Goal: Information Seeking & Learning: Compare options

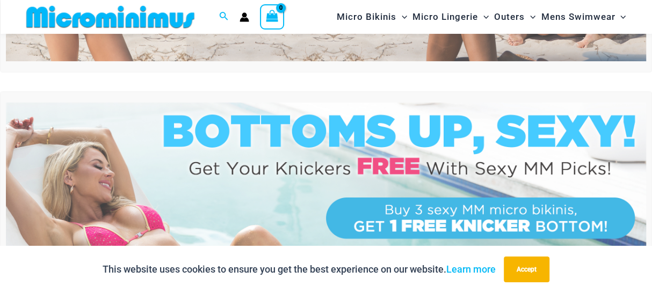
scroll to position [1, 0]
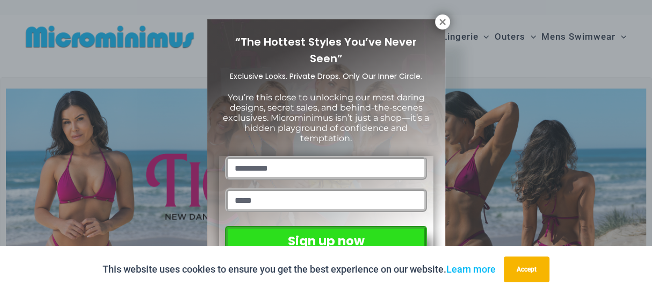
click at [279, 127] on p "You’re this close to unlocking our most daring designs, secret sales, and behin…" at bounding box center [326, 118] width 214 height 52
click at [439, 23] on icon at bounding box center [443, 22] width 10 height 10
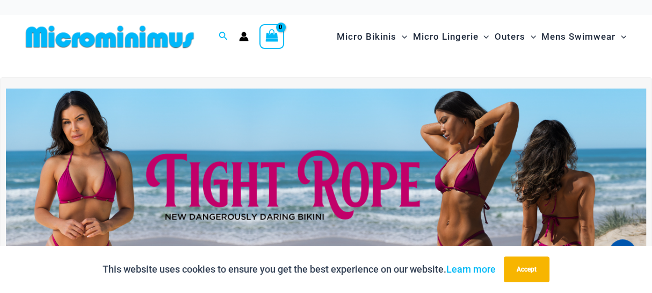
click at [73, 129] on img at bounding box center [326, 198] width 641 height 218
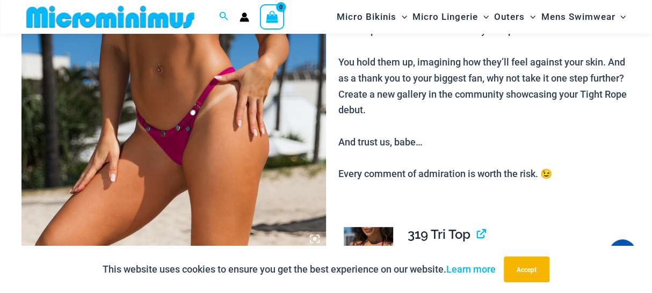
scroll to position [296, 0]
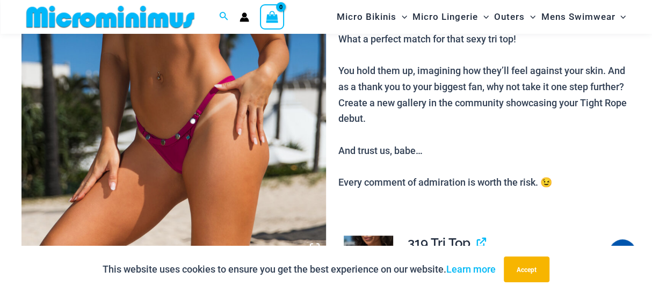
click at [238, 147] on img at bounding box center [173, 30] width 305 height 457
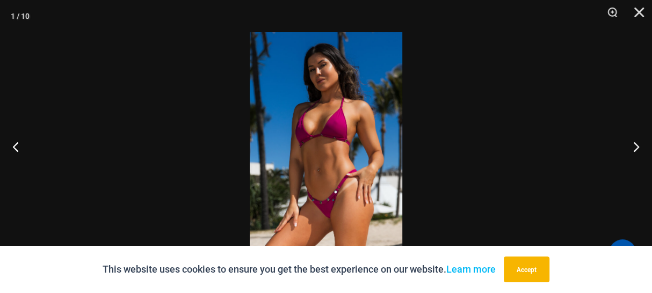
click at [304, 132] on img at bounding box center [326, 146] width 153 height 229
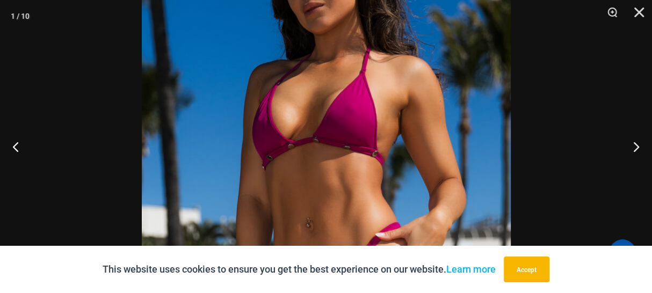
click at [304, 132] on img at bounding box center [326, 168] width 369 height 554
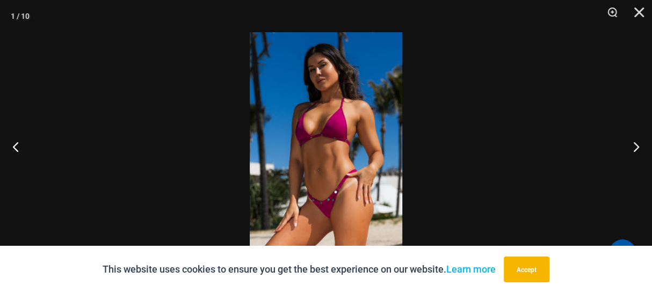
click at [328, 238] on img at bounding box center [326, 146] width 153 height 229
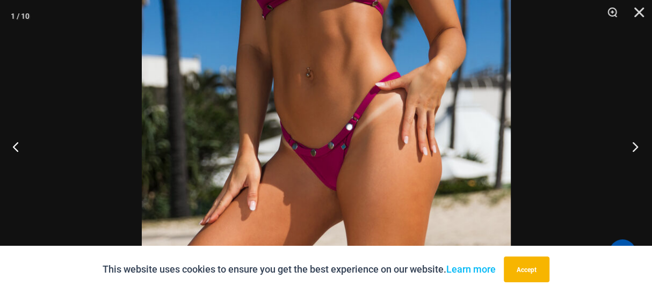
click at [633, 149] on button "Next" at bounding box center [632, 147] width 40 height 54
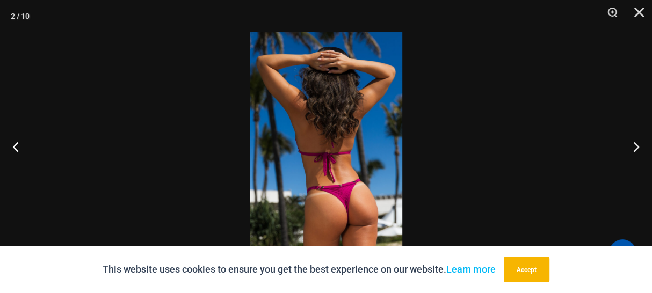
click at [347, 241] on img at bounding box center [326, 146] width 153 height 229
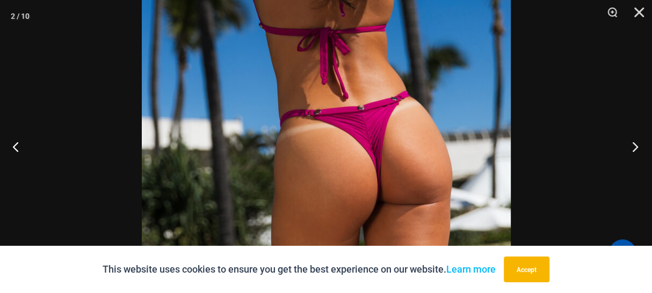
click at [633, 143] on button "Next" at bounding box center [632, 147] width 40 height 54
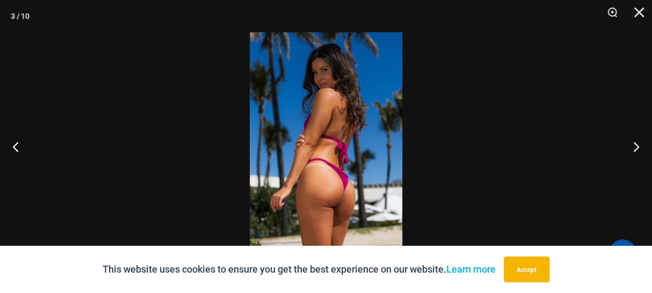
click at [309, 150] on img at bounding box center [326, 146] width 153 height 229
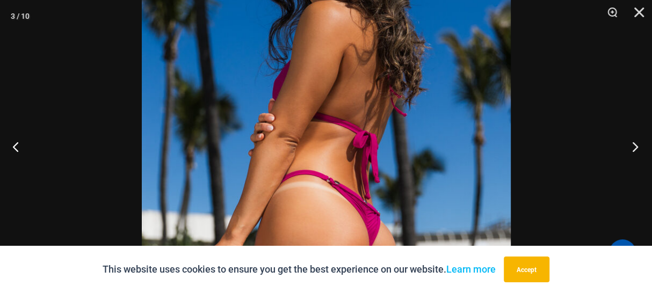
click at [631, 149] on button "Next" at bounding box center [632, 147] width 40 height 54
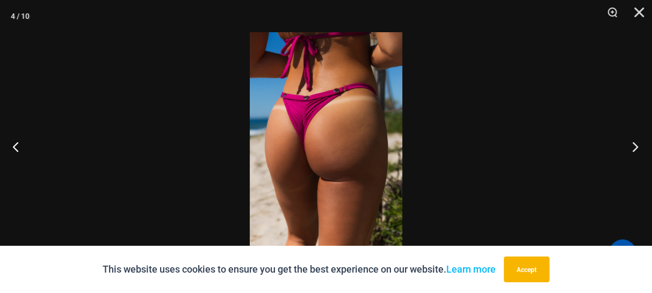
click at [630, 146] on button "Next" at bounding box center [632, 147] width 40 height 54
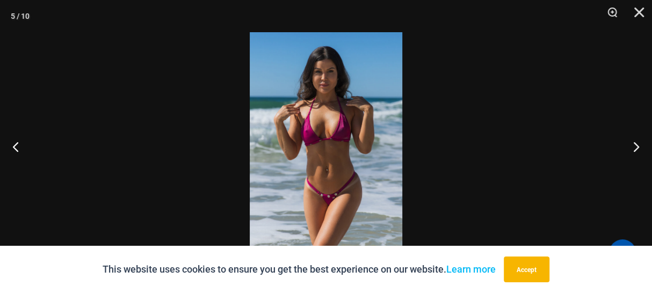
click at [326, 134] on img at bounding box center [326, 146] width 153 height 229
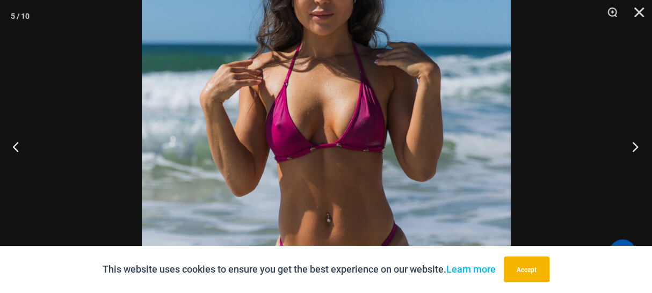
click at [633, 146] on button "Next" at bounding box center [632, 147] width 40 height 54
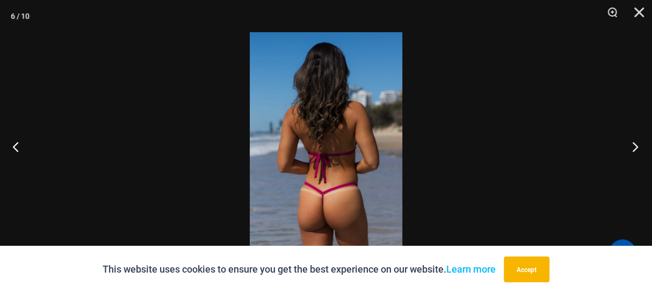
click at [633, 146] on button "Next" at bounding box center [632, 147] width 40 height 54
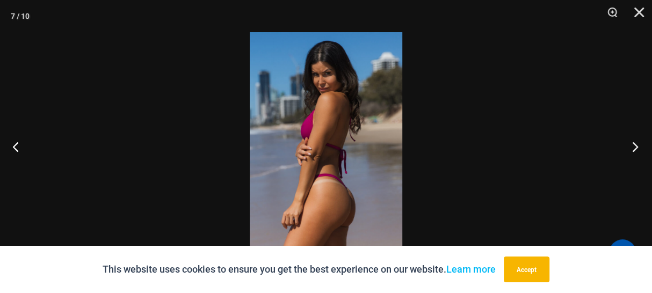
click at [631, 147] on button "Next" at bounding box center [632, 147] width 40 height 54
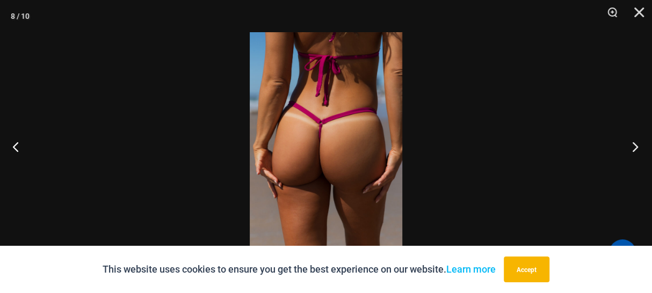
click at [631, 147] on button "Next" at bounding box center [632, 147] width 40 height 54
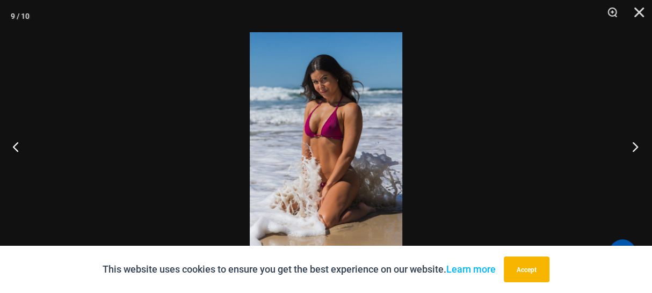
click at [629, 147] on button "Next" at bounding box center [632, 147] width 40 height 54
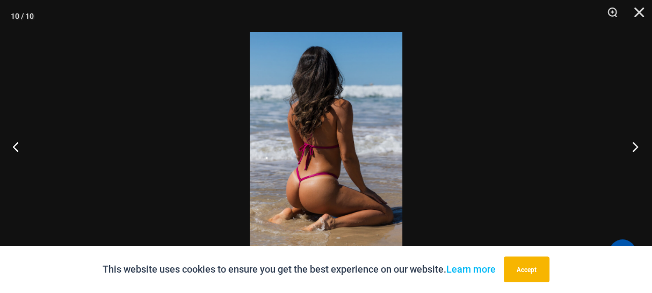
click at [629, 147] on button "Next" at bounding box center [632, 147] width 40 height 54
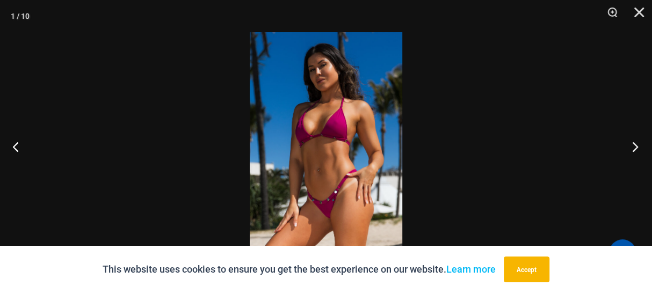
click at [628, 147] on button "Next" at bounding box center [632, 147] width 40 height 54
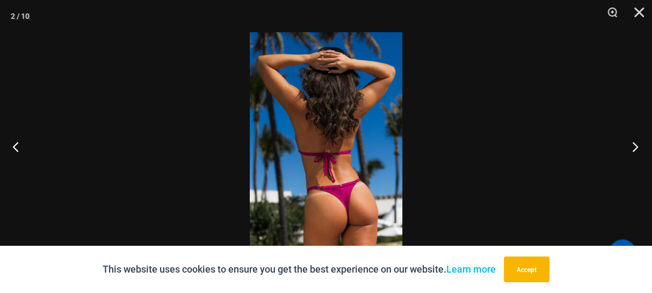
click at [628, 147] on button "Next" at bounding box center [632, 147] width 40 height 54
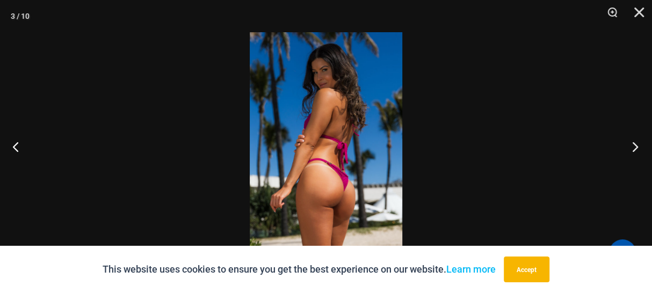
click at [628, 147] on button "Next" at bounding box center [632, 147] width 40 height 54
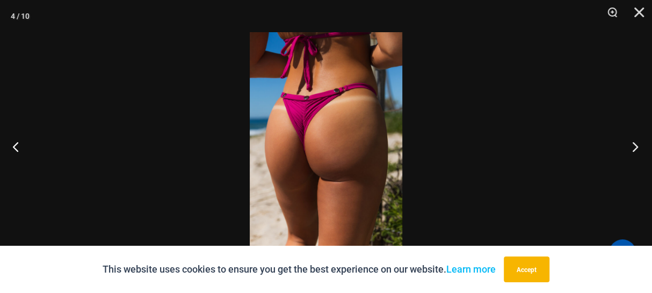
click at [628, 147] on button "Next" at bounding box center [632, 147] width 40 height 54
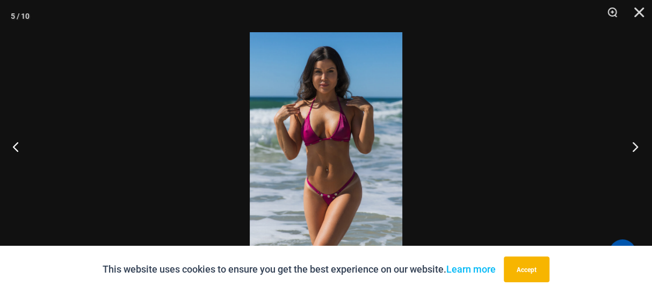
click at [628, 147] on button "Next" at bounding box center [632, 147] width 40 height 54
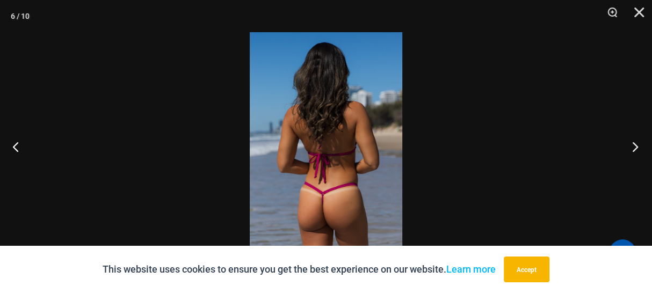
click at [628, 147] on button "Next" at bounding box center [632, 147] width 40 height 54
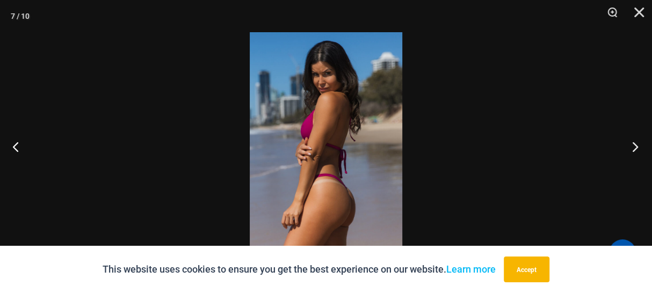
click at [628, 147] on button "Next" at bounding box center [632, 147] width 40 height 54
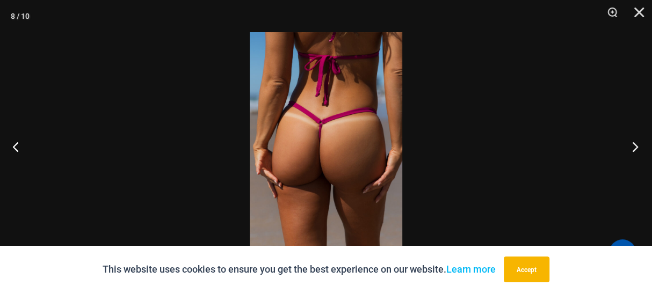
click at [628, 147] on button "Next" at bounding box center [632, 147] width 40 height 54
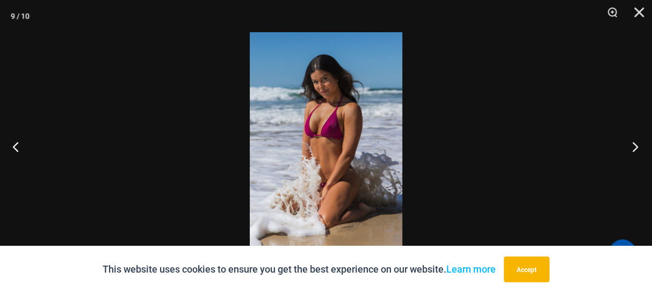
click at [627, 147] on button "Next" at bounding box center [632, 147] width 40 height 54
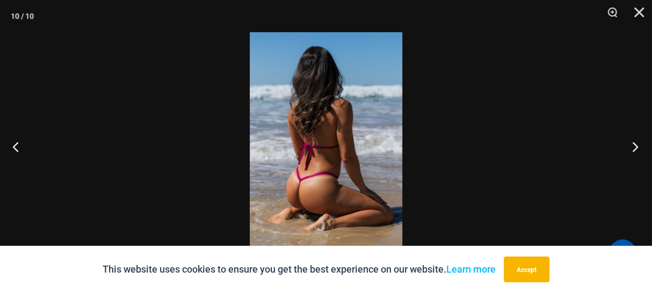
click at [627, 147] on button "Next" at bounding box center [632, 147] width 40 height 54
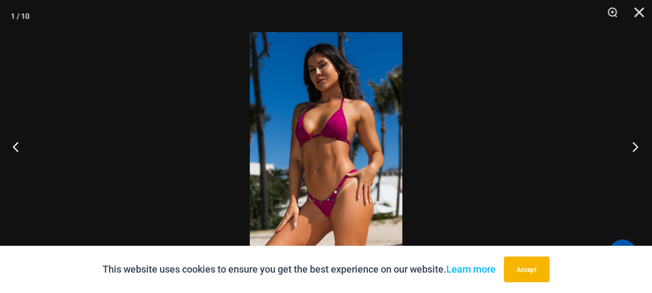
click at [627, 147] on button "Next" at bounding box center [632, 147] width 40 height 54
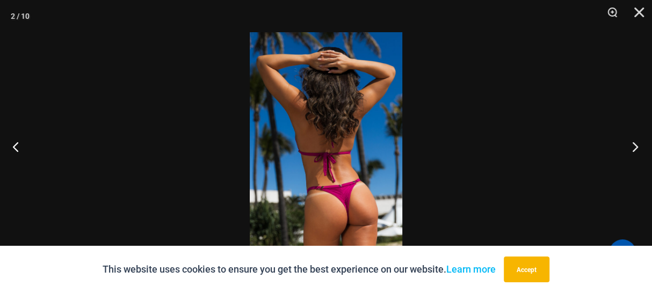
click at [627, 147] on button "Next" at bounding box center [632, 147] width 40 height 54
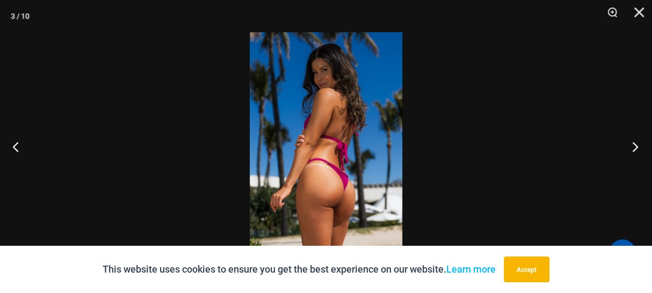
click at [627, 147] on button "Next" at bounding box center [632, 147] width 40 height 54
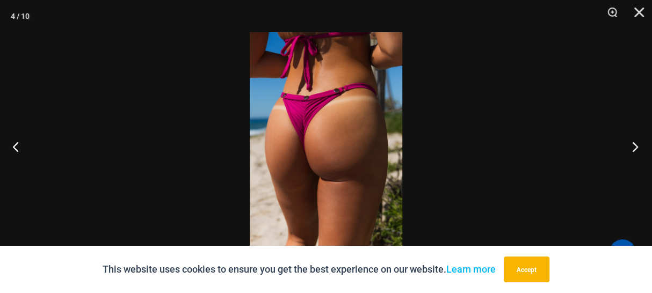
click at [627, 147] on button "Next" at bounding box center [632, 147] width 40 height 54
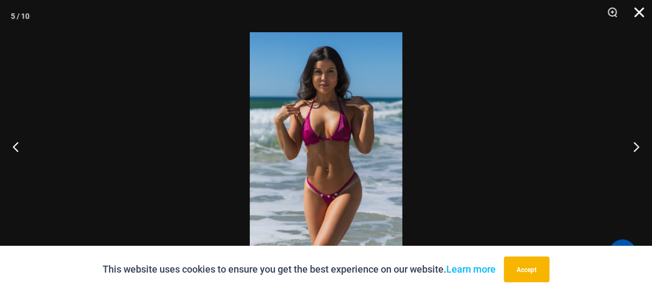
click at [636, 10] on button "Close" at bounding box center [635, 16] width 27 height 32
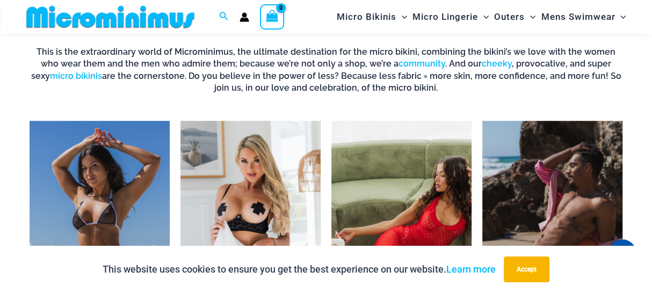
scroll to position [765, 0]
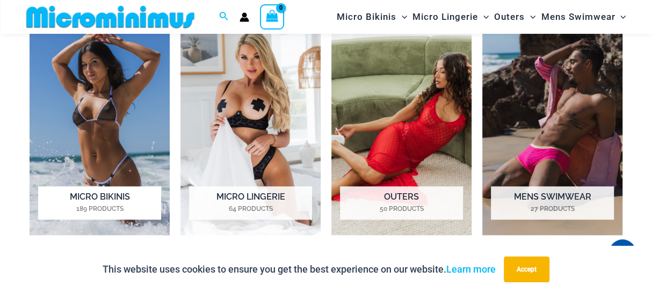
click at [116, 111] on img "Visit product category Micro Bikinis" at bounding box center [100, 126] width 140 height 218
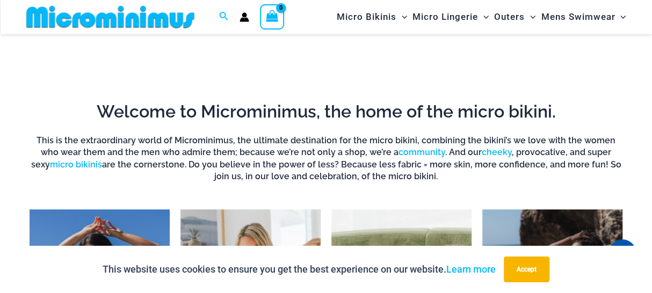
scroll to position [0, 0]
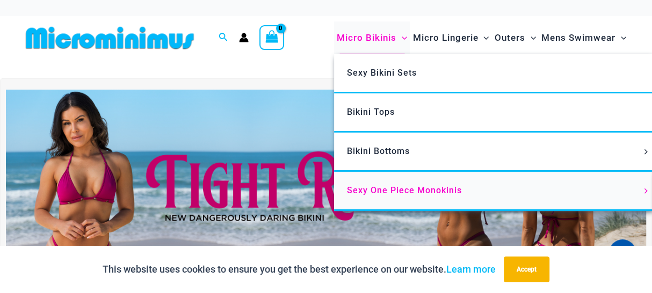
click at [383, 193] on span "Sexy One Piece Monokinis" at bounding box center [404, 190] width 115 height 10
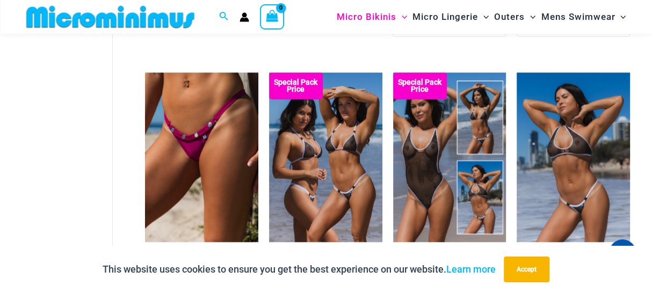
scroll to position [645, 0]
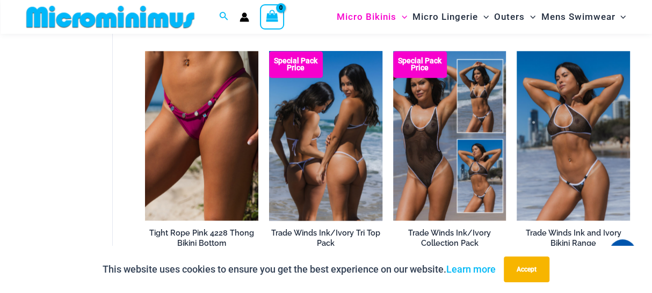
click at [327, 119] on img at bounding box center [325, 136] width 113 height 170
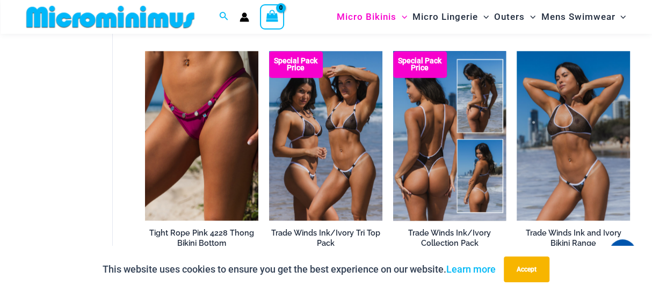
click at [452, 120] on img at bounding box center [449, 136] width 113 height 170
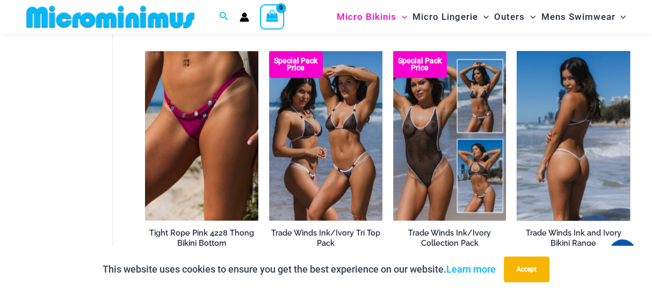
click at [589, 150] on img at bounding box center [573, 136] width 113 height 170
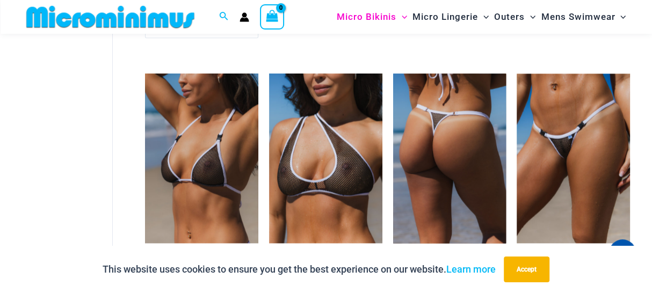
scroll to position [1015, 0]
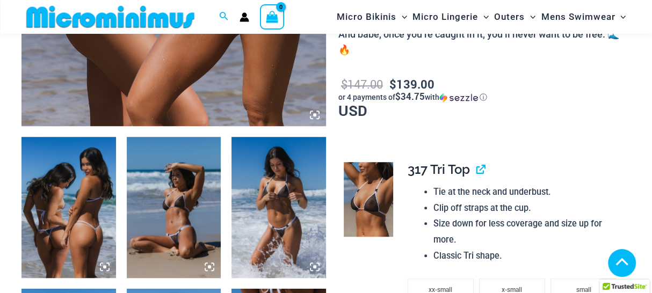
click at [88, 164] on img at bounding box center [68, 207] width 95 height 141
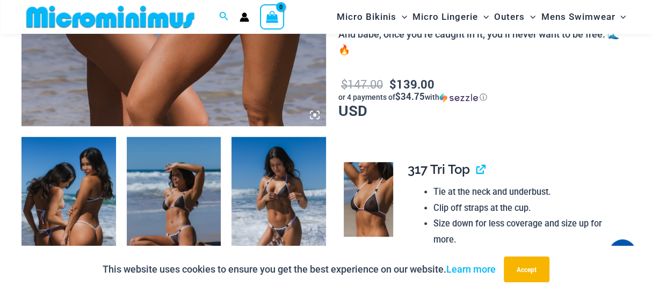
click at [94, 162] on img at bounding box center [68, 207] width 95 height 141
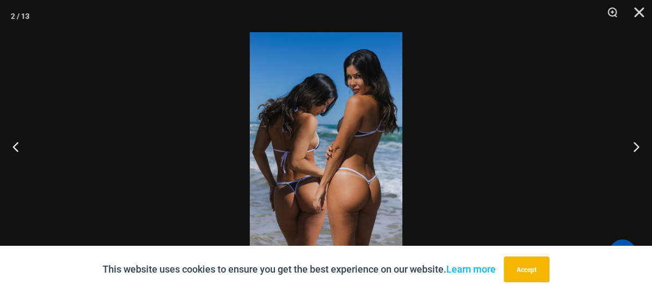
click at [379, 116] on img at bounding box center [326, 146] width 153 height 229
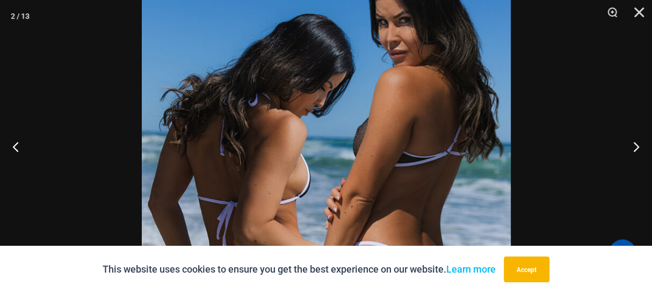
click at [379, 116] on img at bounding box center [326, 191] width 369 height 554
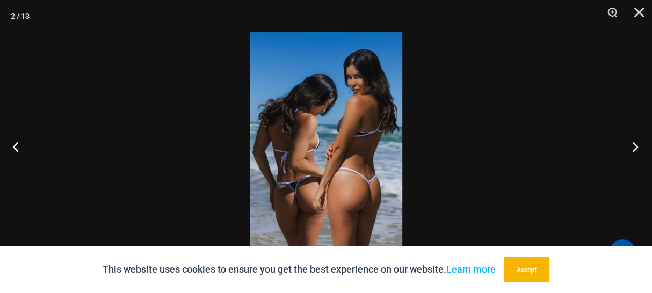
click at [634, 146] on button "Next" at bounding box center [632, 147] width 40 height 54
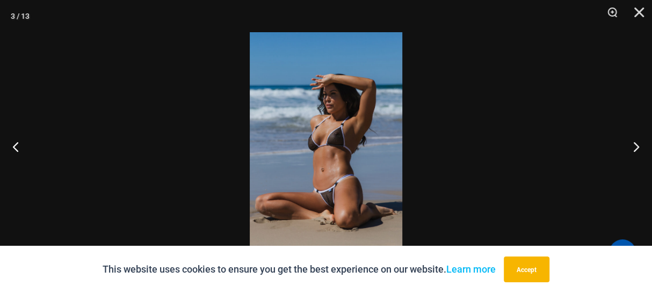
click at [334, 144] on img at bounding box center [326, 146] width 153 height 229
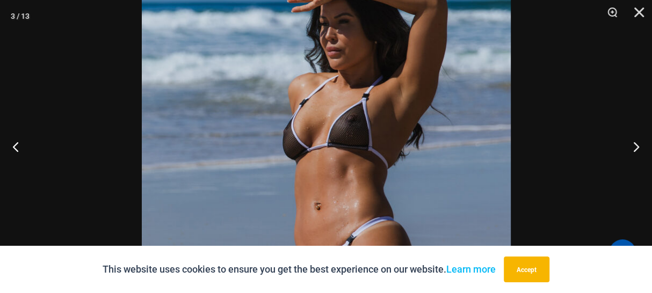
click at [334, 145] on img at bounding box center [326, 150] width 369 height 554
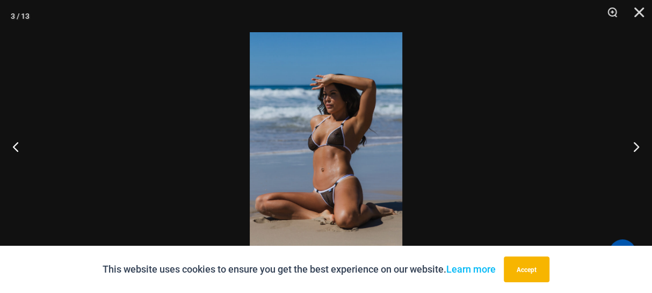
click at [332, 209] on img at bounding box center [326, 146] width 153 height 229
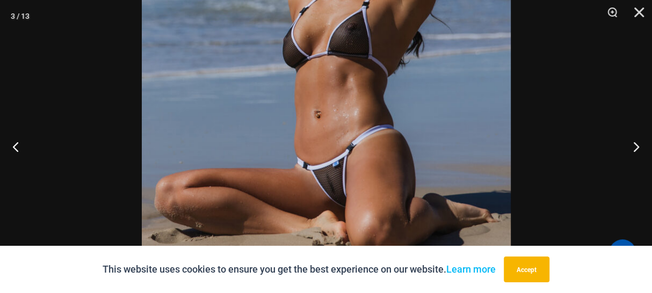
click at [332, 209] on img at bounding box center [326, 58] width 369 height 554
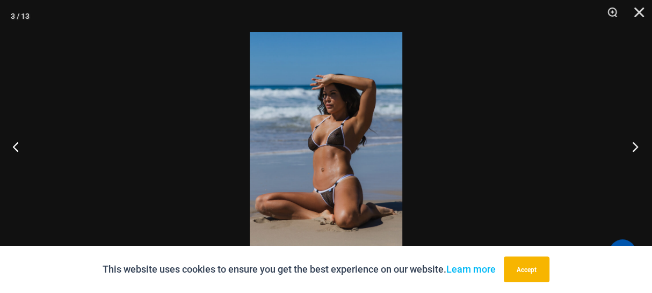
click at [635, 146] on button "Next" at bounding box center [632, 147] width 40 height 54
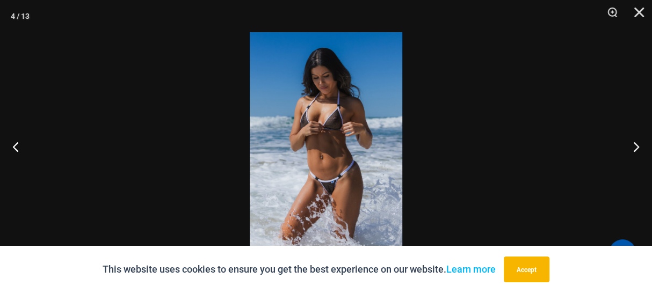
click at [326, 129] on img at bounding box center [326, 146] width 153 height 229
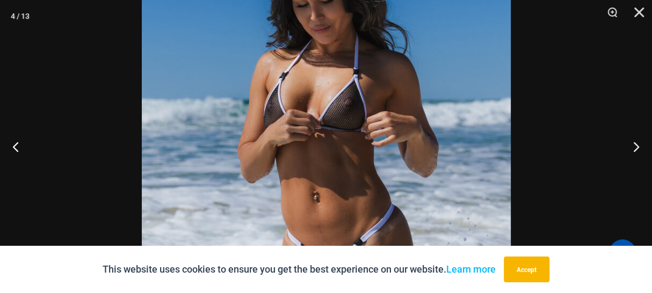
click at [329, 128] on img at bounding box center [326, 172] width 369 height 554
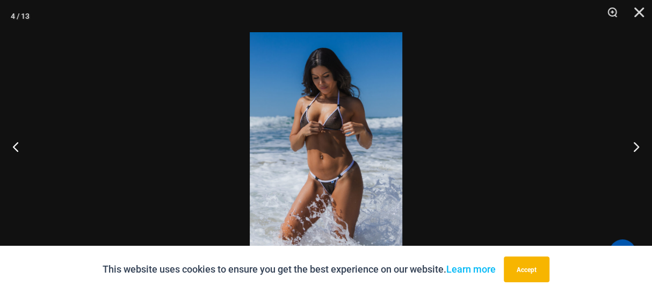
click at [339, 204] on img at bounding box center [326, 146] width 153 height 229
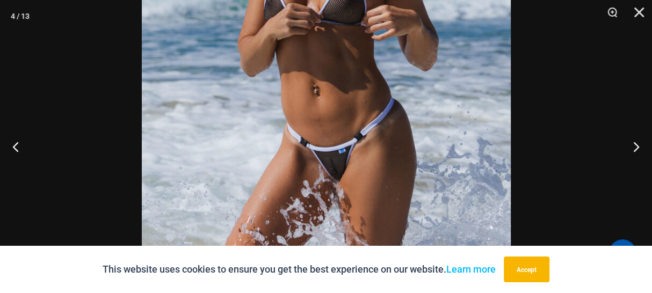
click at [338, 204] on img at bounding box center [326, 65] width 369 height 554
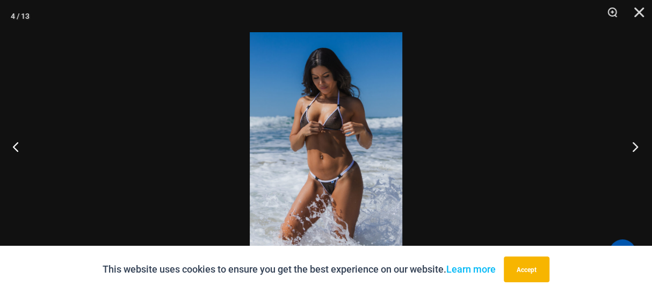
click at [634, 147] on button "Next" at bounding box center [632, 147] width 40 height 54
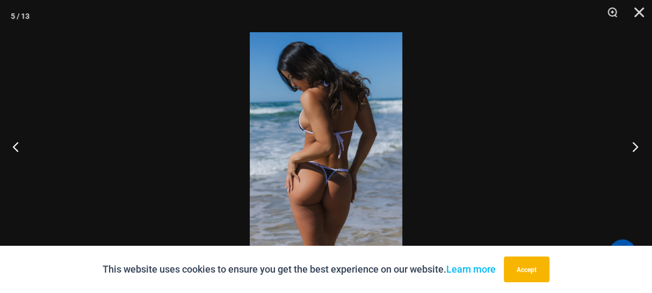
click at [634, 147] on button "Next" at bounding box center [632, 147] width 40 height 54
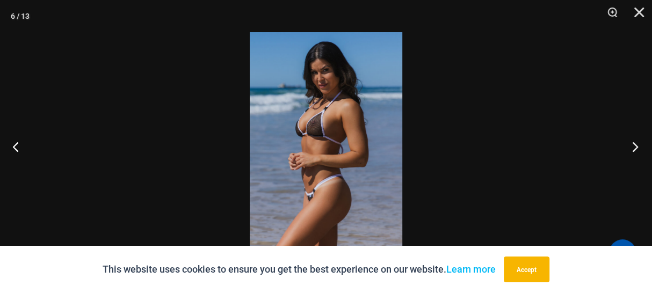
click at [634, 147] on button "Next" at bounding box center [632, 147] width 40 height 54
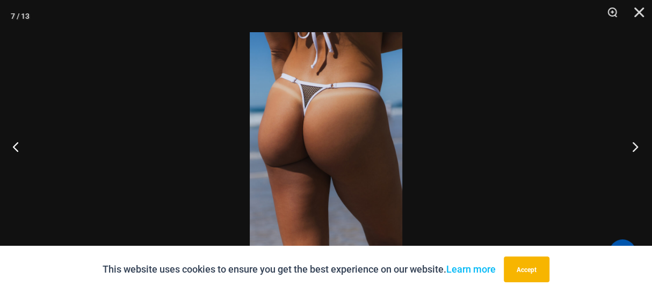
click at [634, 147] on button "Next" at bounding box center [632, 147] width 40 height 54
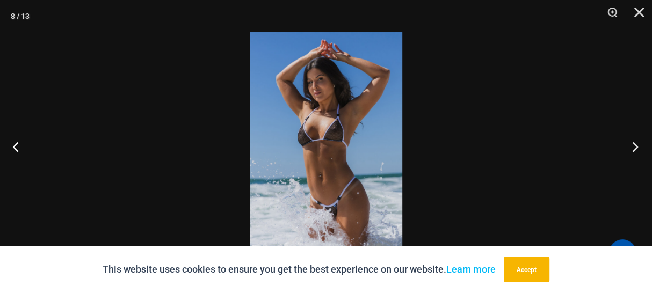
click at [634, 146] on button "Next" at bounding box center [632, 147] width 40 height 54
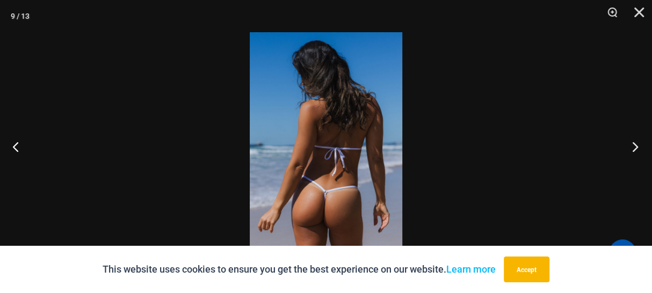
click at [634, 146] on button "Next" at bounding box center [632, 147] width 40 height 54
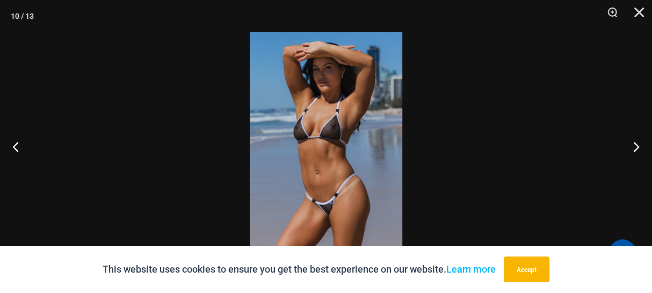
click at [323, 160] on img at bounding box center [326, 146] width 153 height 229
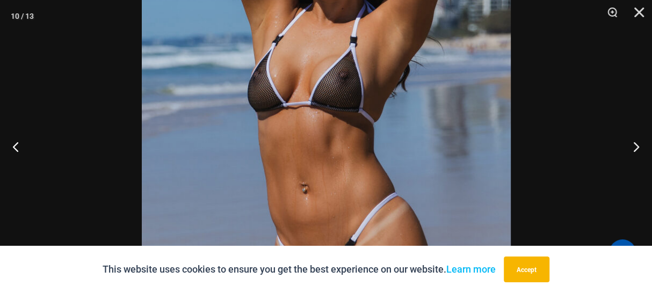
click at [326, 157] on img at bounding box center [326, 128] width 369 height 554
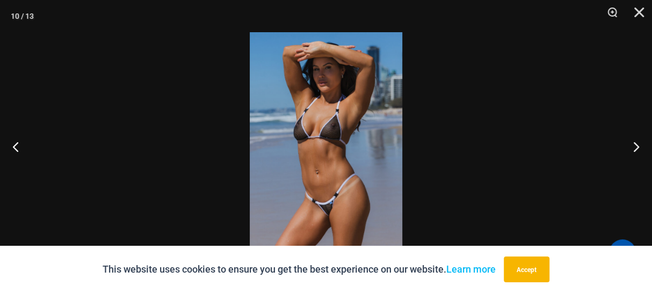
click at [335, 209] on img at bounding box center [326, 146] width 153 height 229
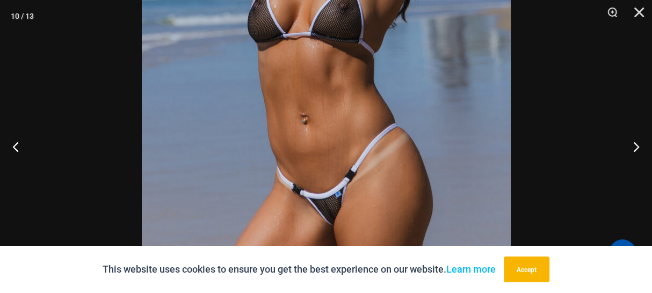
click at [335, 209] on img at bounding box center [326, 58] width 369 height 554
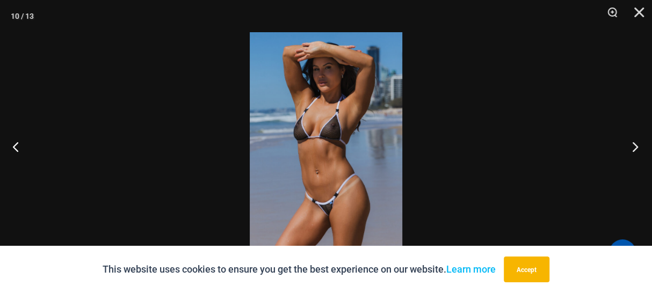
click at [633, 146] on button "Next" at bounding box center [632, 147] width 40 height 54
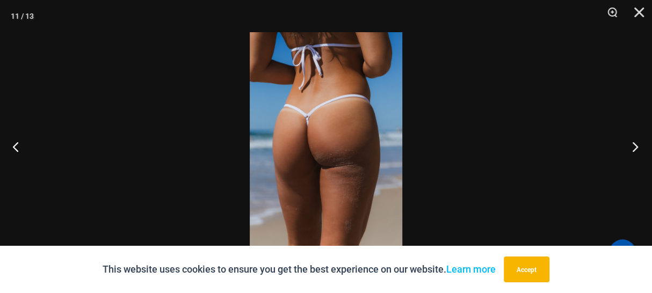
click at [633, 146] on button "Next" at bounding box center [632, 147] width 40 height 54
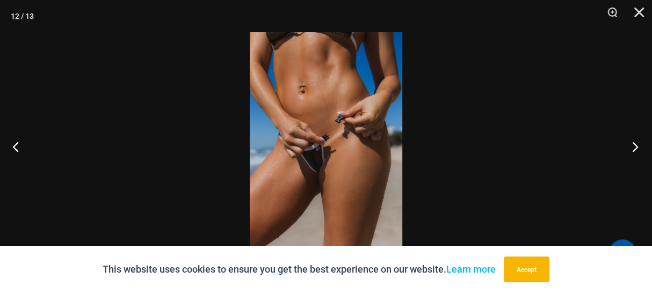
click at [633, 146] on button "Next" at bounding box center [632, 147] width 40 height 54
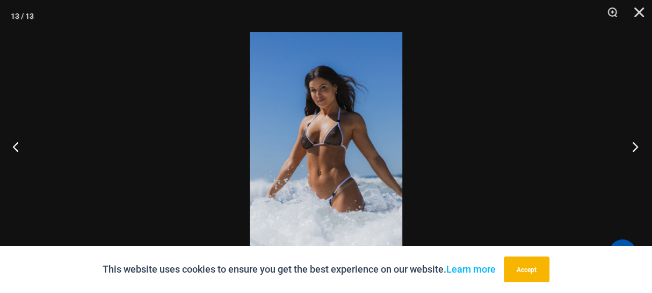
click at [633, 146] on button "Next" at bounding box center [632, 147] width 40 height 54
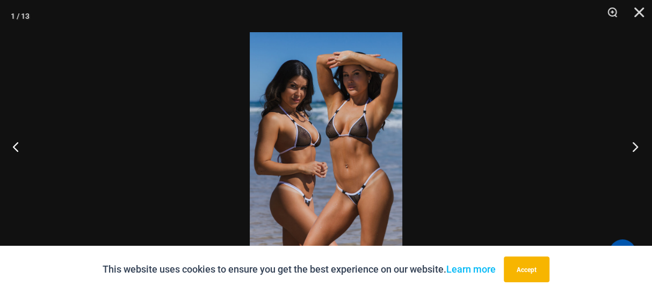
click at [633, 146] on button "Next" at bounding box center [632, 147] width 40 height 54
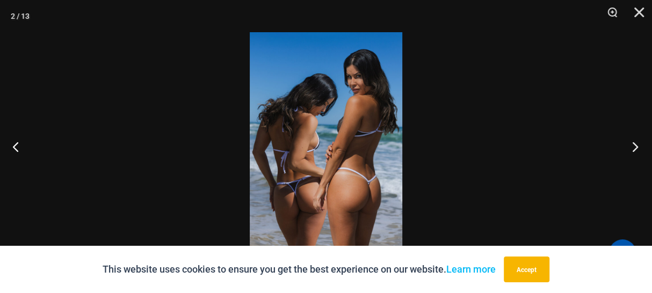
click at [632, 145] on button "Next" at bounding box center [632, 147] width 40 height 54
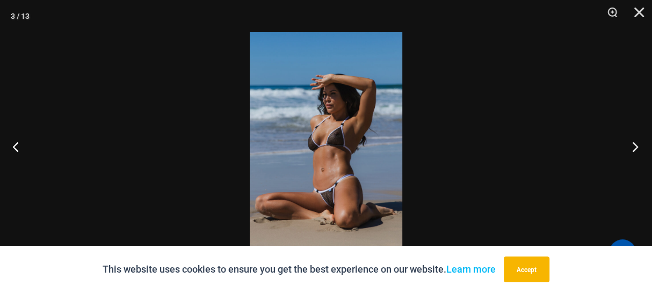
click at [632, 146] on button "Next" at bounding box center [632, 147] width 40 height 54
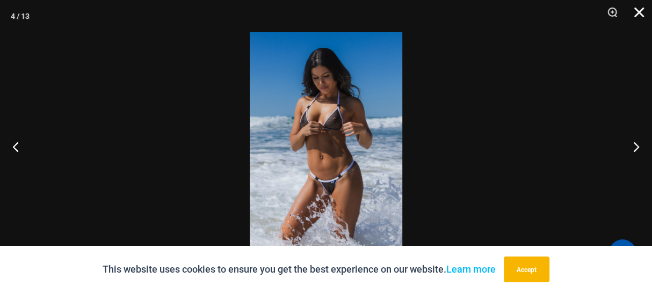
click at [637, 13] on button "Close" at bounding box center [635, 16] width 27 height 32
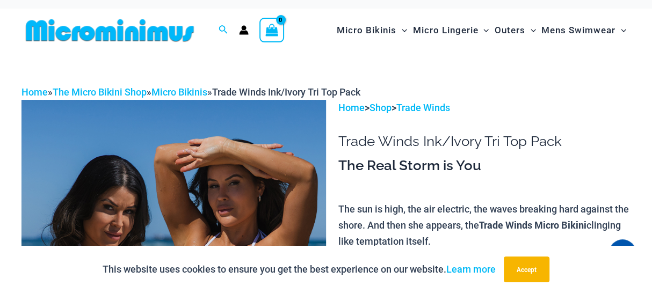
scroll to position [0, 0]
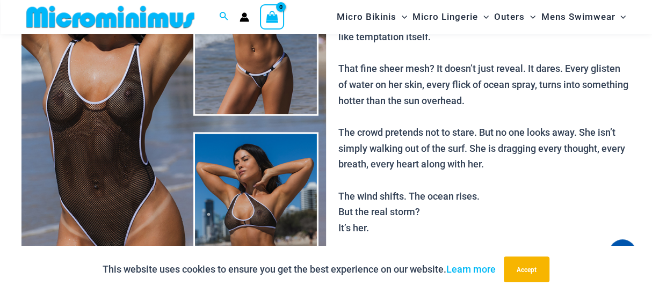
scroll to position [200, 0]
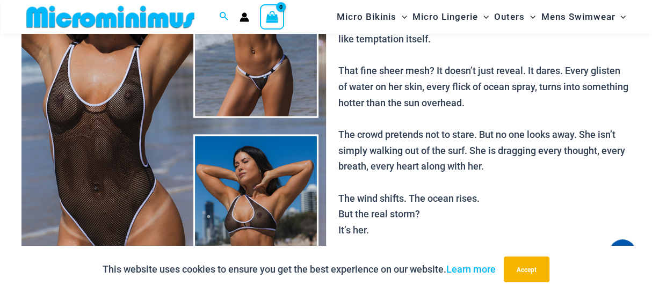
click at [103, 106] on img at bounding box center [173, 125] width 305 height 457
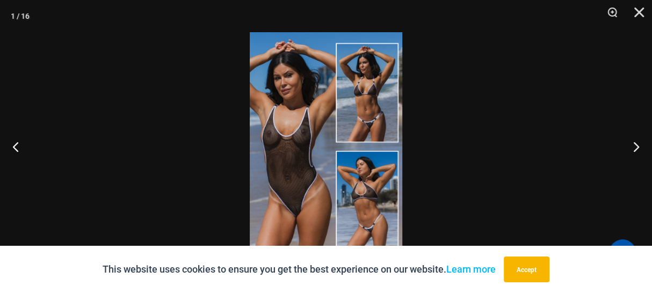
click at [295, 192] on img at bounding box center [326, 146] width 153 height 229
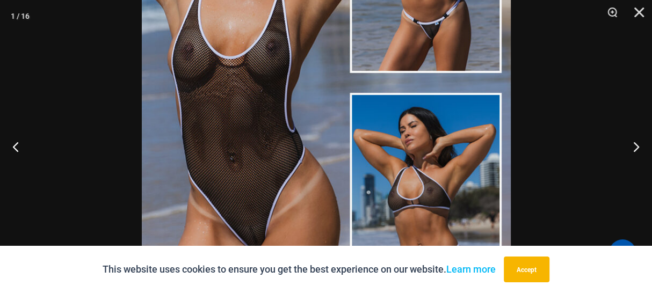
click at [295, 192] on img at bounding box center [326, 83] width 369 height 554
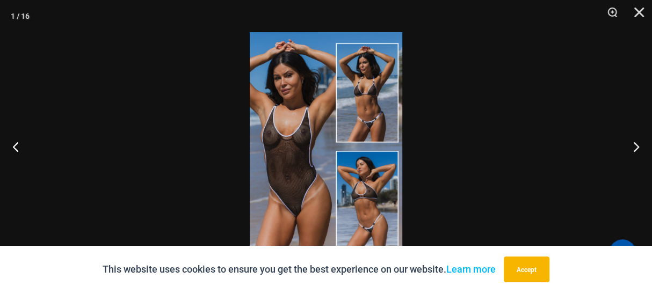
click at [368, 212] on img at bounding box center [326, 146] width 153 height 229
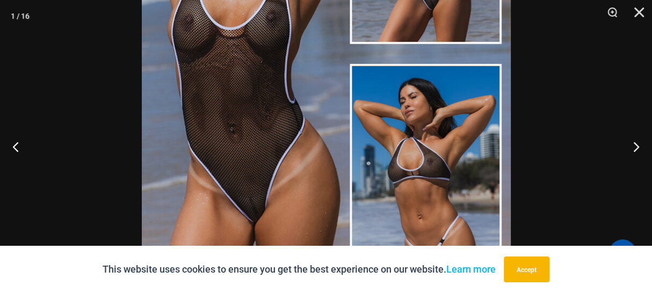
click at [387, 196] on img at bounding box center [326, 54] width 369 height 554
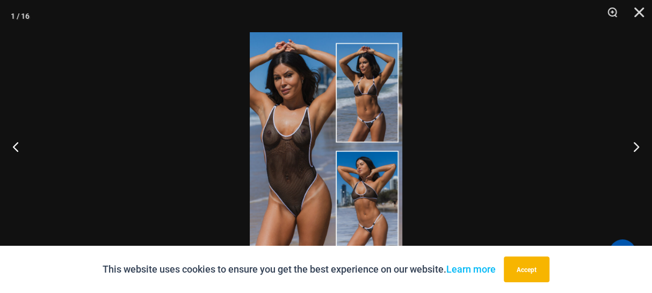
click at [370, 191] on img at bounding box center [326, 146] width 153 height 229
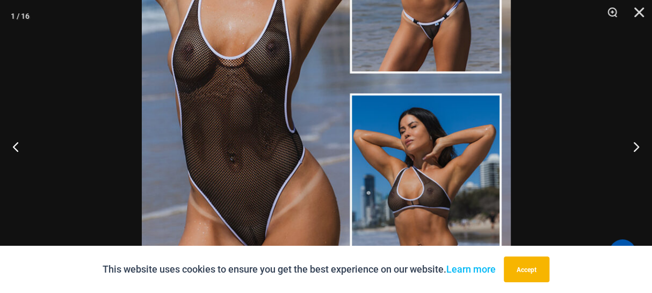
click at [385, 204] on img at bounding box center [326, 84] width 369 height 554
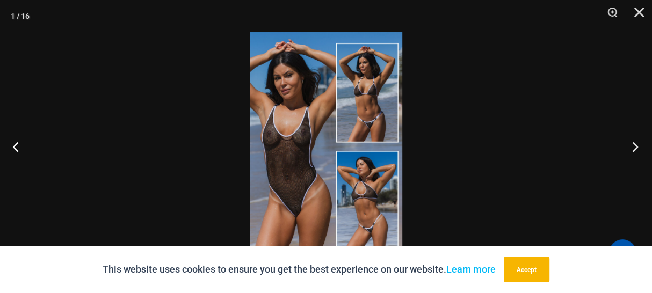
click at [636, 148] on button "Next" at bounding box center [632, 147] width 40 height 54
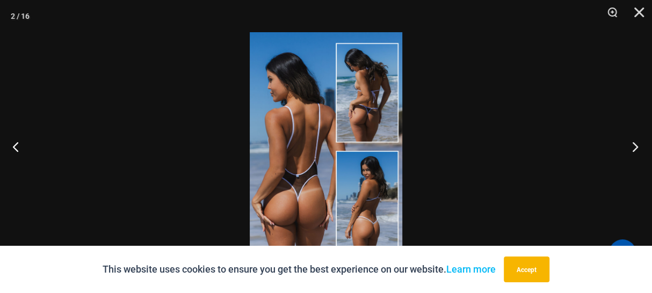
click at [635, 147] on button "Next" at bounding box center [632, 147] width 40 height 54
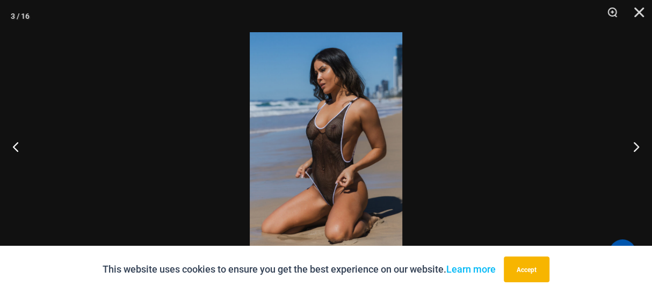
click at [339, 142] on img at bounding box center [326, 146] width 153 height 229
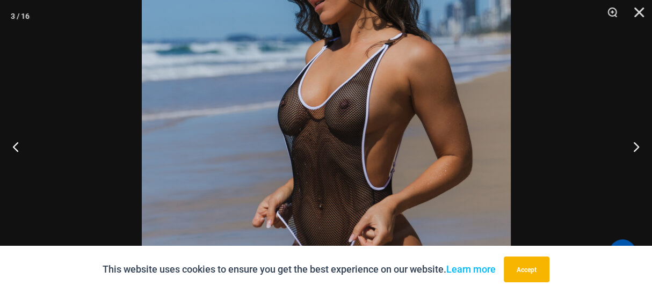
click at [338, 143] on img at bounding box center [326, 152] width 369 height 554
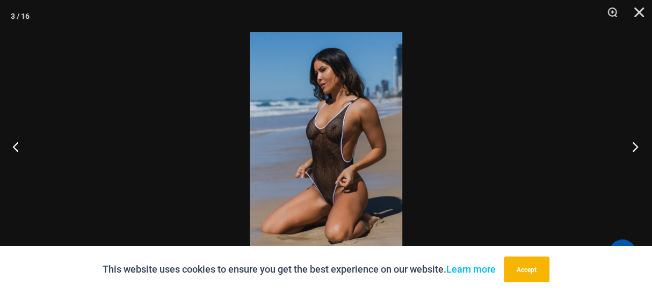
click at [635, 143] on button "Next" at bounding box center [632, 147] width 40 height 54
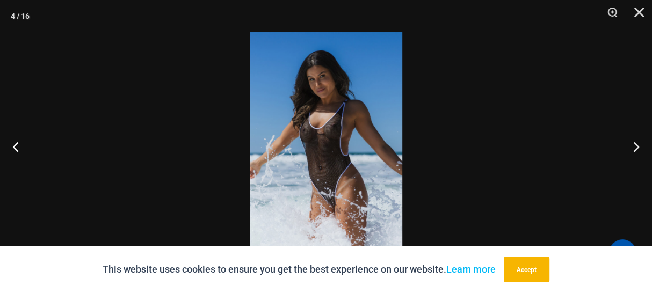
click at [329, 148] on img at bounding box center [326, 146] width 153 height 229
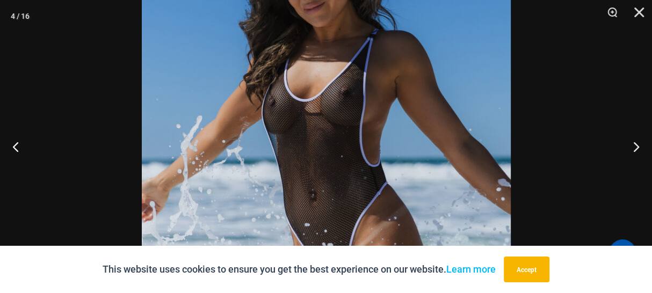
click at [329, 148] on img at bounding box center [326, 144] width 369 height 554
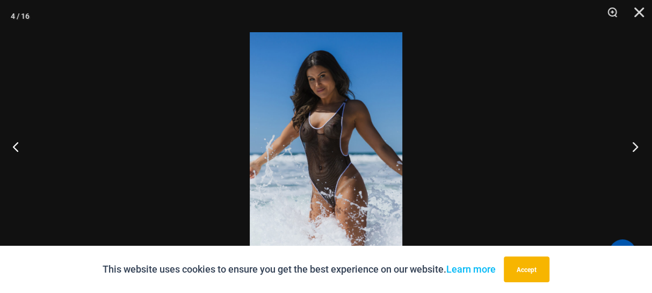
click at [631, 145] on button "Next" at bounding box center [632, 147] width 40 height 54
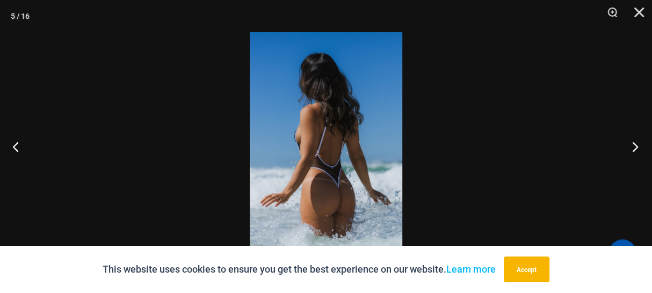
click at [631, 146] on button "Next" at bounding box center [632, 147] width 40 height 54
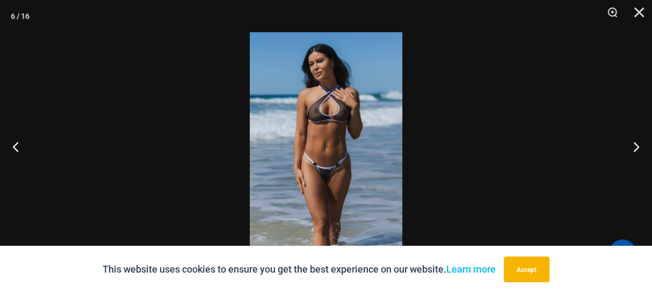
click at [321, 116] on img at bounding box center [326, 146] width 153 height 229
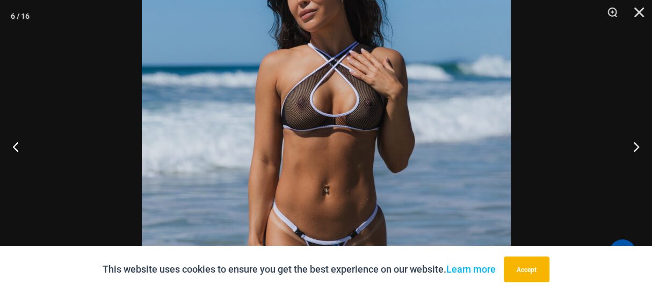
click at [324, 116] on img at bounding box center [326, 191] width 369 height 554
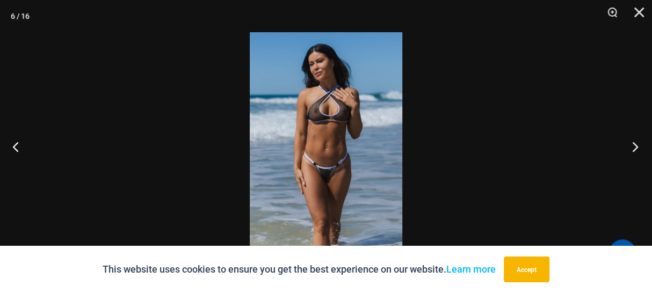
click at [637, 147] on button "Next" at bounding box center [632, 147] width 40 height 54
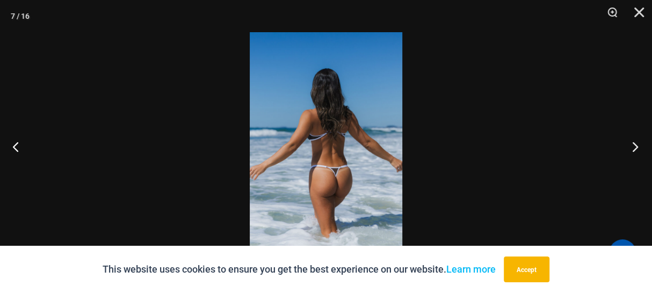
click at [635, 146] on button "Next" at bounding box center [632, 147] width 40 height 54
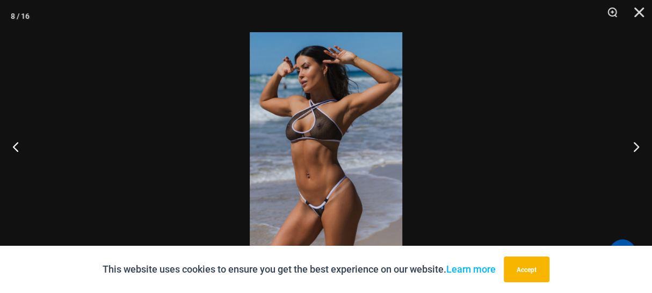
click at [321, 134] on img at bounding box center [326, 146] width 153 height 229
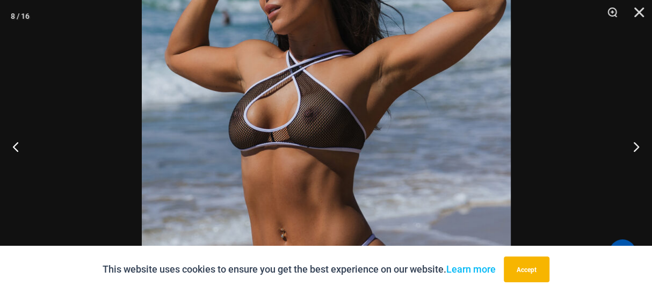
click at [321, 134] on img at bounding box center [326, 165] width 369 height 554
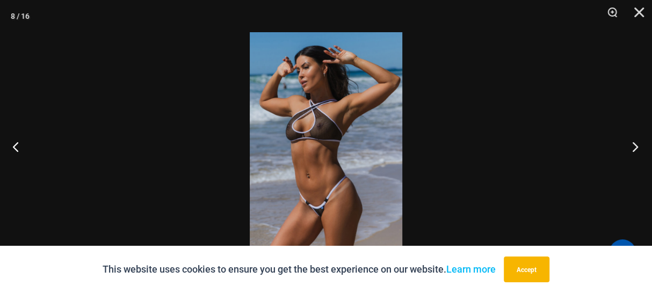
click at [633, 146] on button "Next" at bounding box center [632, 147] width 40 height 54
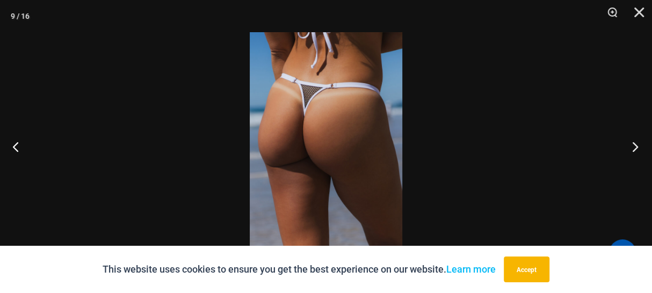
click at [633, 146] on button "Next" at bounding box center [632, 147] width 40 height 54
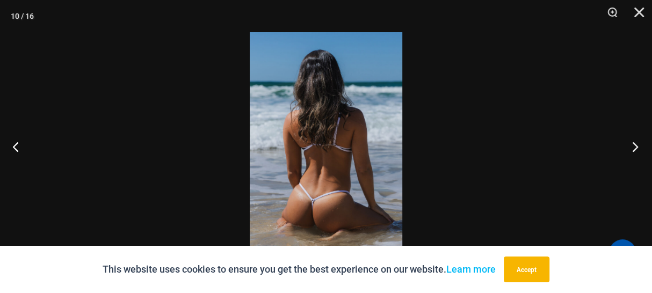
click at [631, 145] on button "Next" at bounding box center [632, 147] width 40 height 54
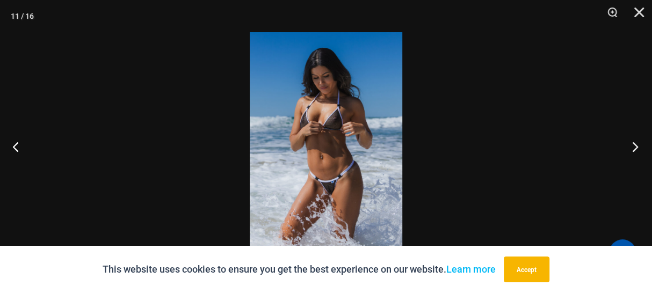
click at [630, 143] on button "Next" at bounding box center [632, 147] width 40 height 54
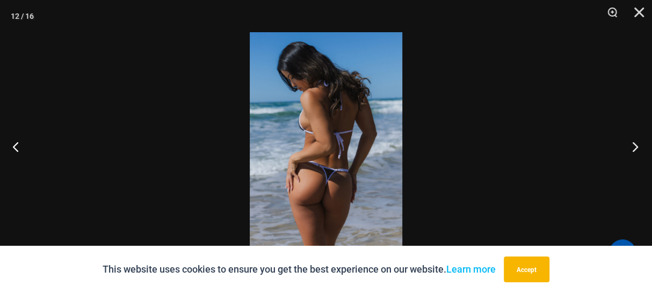
click at [630, 143] on button "Next" at bounding box center [632, 147] width 40 height 54
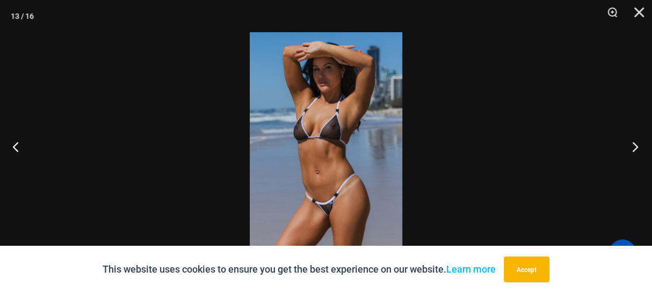
click at [628, 143] on button "Next" at bounding box center [632, 147] width 40 height 54
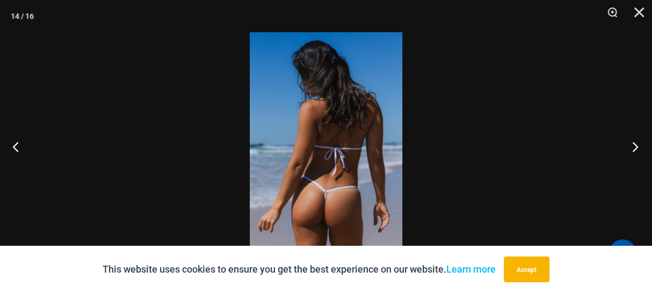
click at [628, 143] on button "Next" at bounding box center [632, 147] width 40 height 54
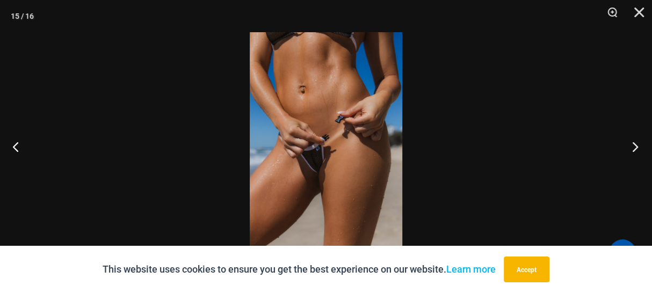
click at [628, 143] on button "Next" at bounding box center [632, 147] width 40 height 54
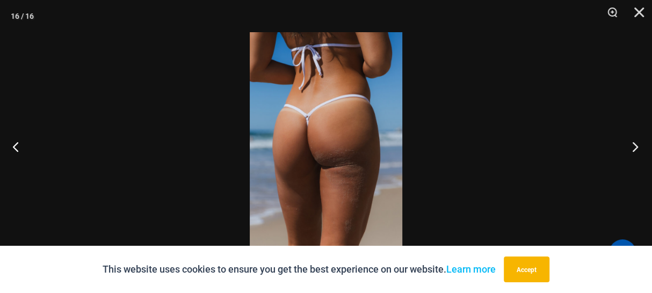
click at [628, 143] on button "Next" at bounding box center [632, 147] width 40 height 54
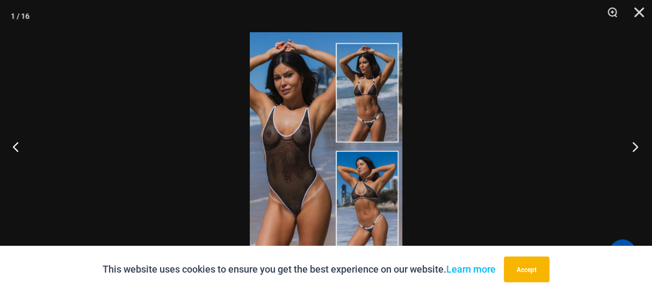
click at [628, 143] on button "Next" at bounding box center [632, 147] width 40 height 54
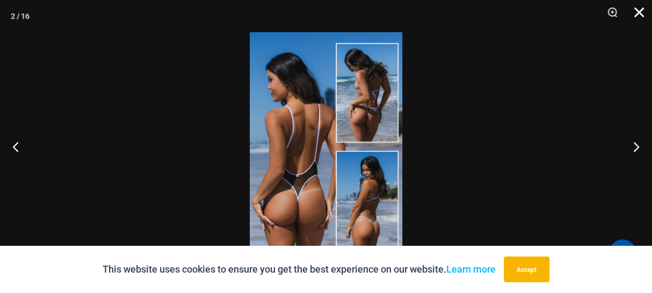
click at [639, 10] on button "Close" at bounding box center [635, 16] width 27 height 32
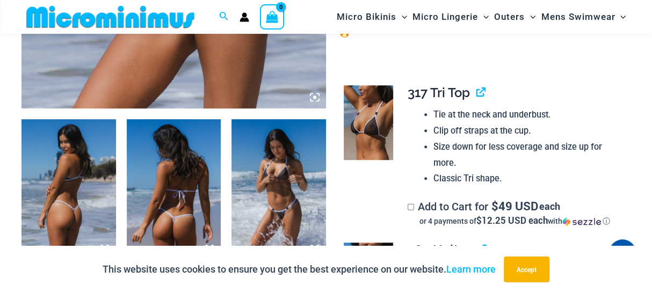
scroll to position [449, 0]
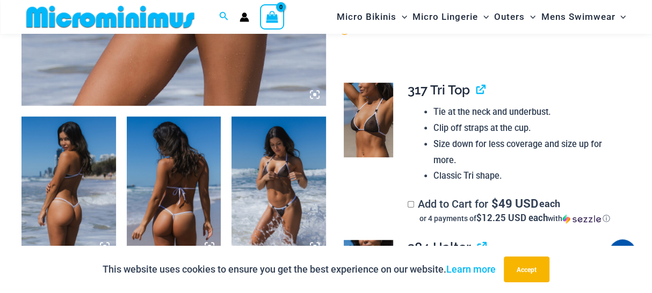
click at [41, 170] on img at bounding box center [68, 187] width 95 height 141
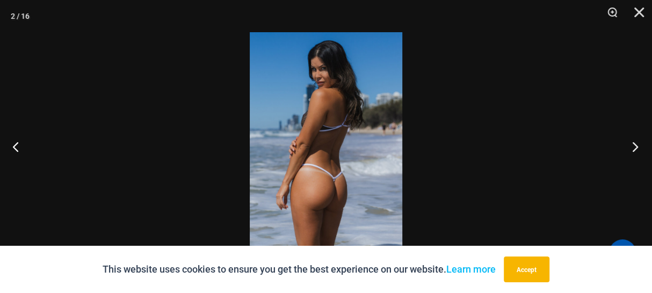
click at [635, 143] on button "Next" at bounding box center [632, 147] width 40 height 54
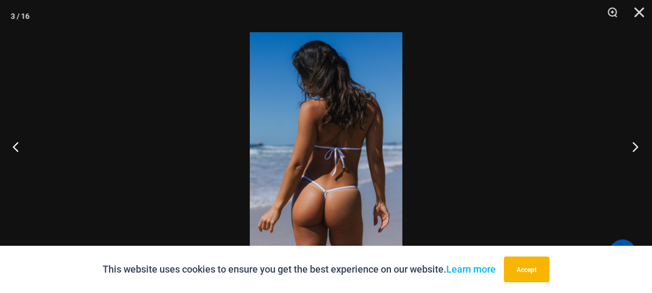
click at [634, 145] on button "Next" at bounding box center [632, 147] width 40 height 54
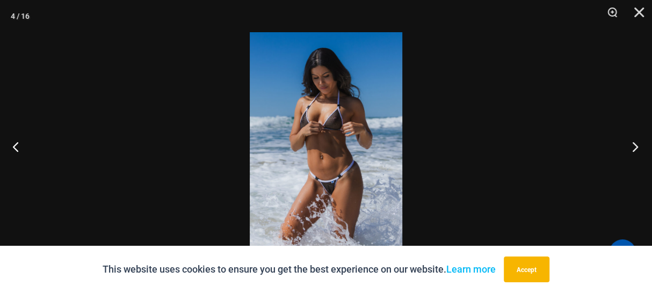
click at [634, 146] on button "Next" at bounding box center [632, 147] width 40 height 54
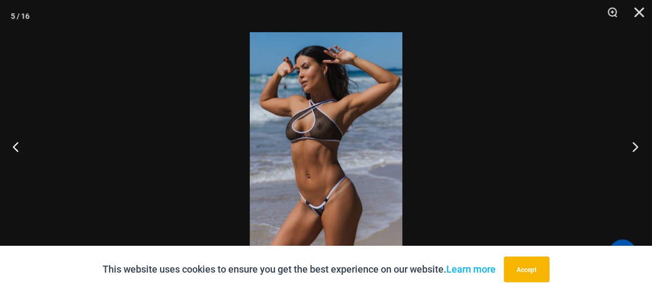
click at [634, 146] on button "Next" at bounding box center [632, 147] width 40 height 54
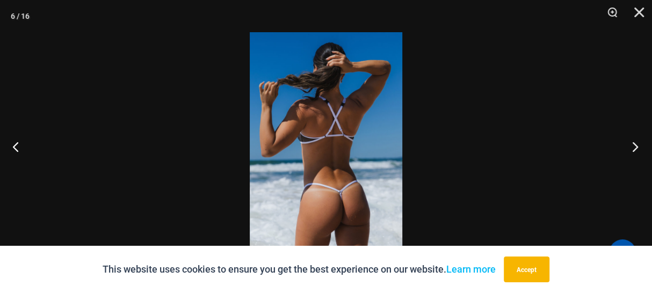
click at [634, 146] on button "Next" at bounding box center [632, 147] width 40 height 54
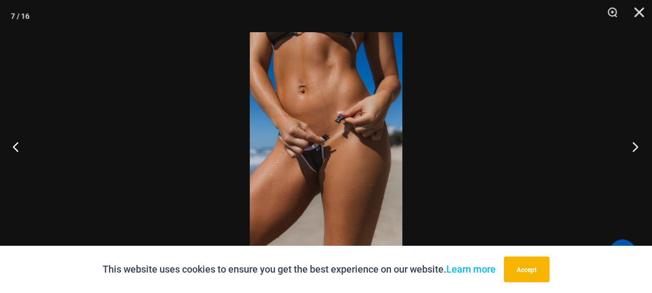
click at [635, 148] on button "Next" at bounding box center [632, 147] width 40 height 54
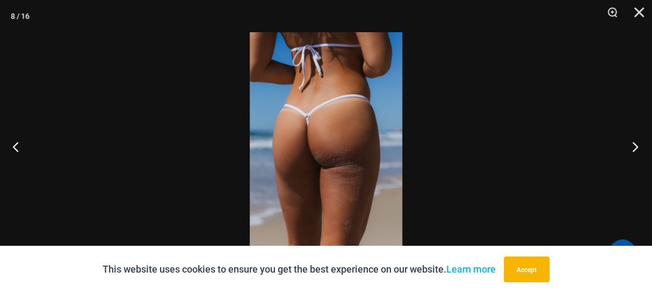
click at [635, 148] on button "Next" at bounding box center [632, 147] width 40 height 54
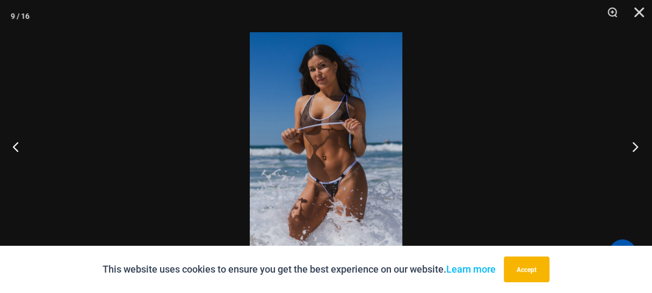
click at [635, 148] on button "Next" at bounding box center [632, 147] width 40 height 54
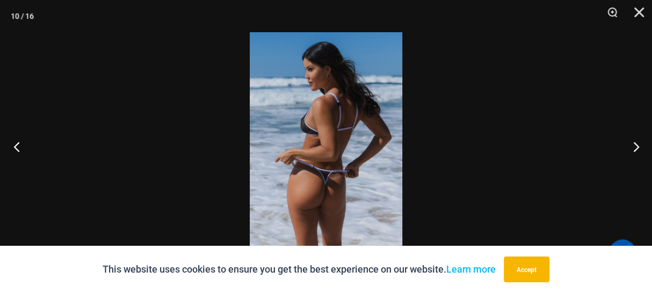
click at [19, 146] on button "Previous" at bounding box center [20, 147] width 40 height 54
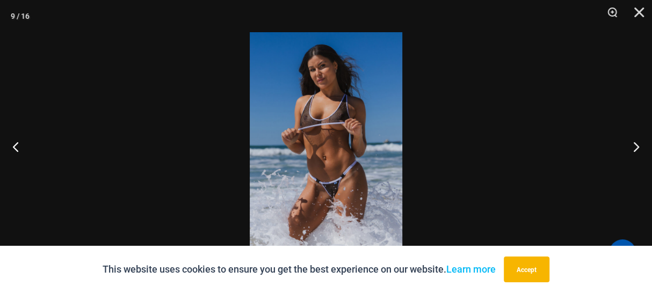
click at [331, 126] on img at bounding box center [326, 146] width 153 height 229
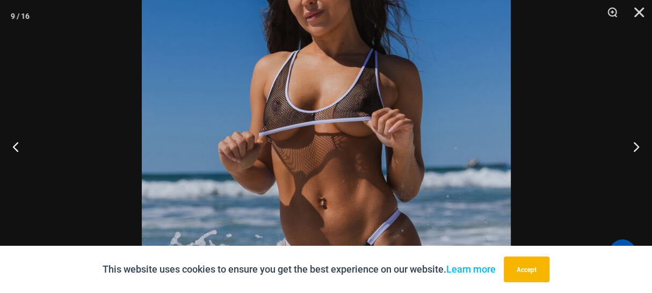
click at [333, 126] on img at bounding box center [326, 177] width 369 height 554
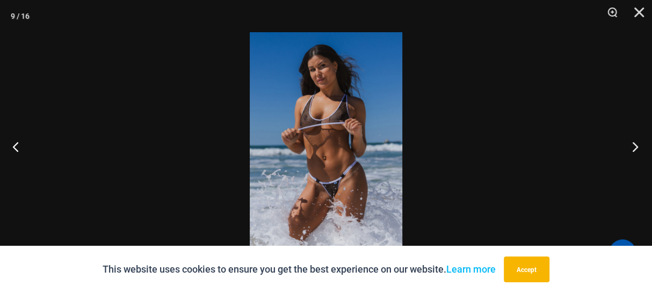
click at [640, 144] on button "Next" at bounding box center [632, 147] width 40 height 54
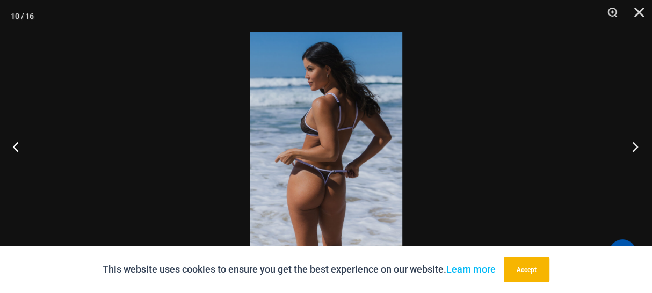
click at [640, 144] on button "Next" at bounding box center [632, 147] width 40 height 54
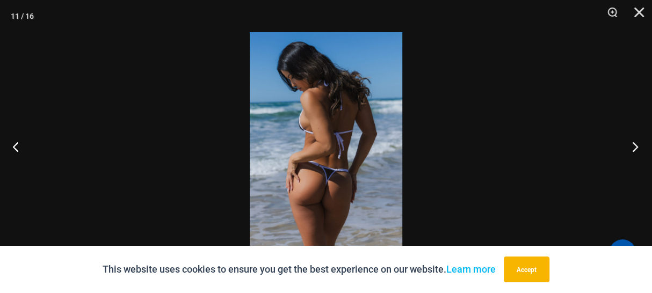
click at [640, 144] on button "Next" at bounding box center [632, 147] width 40 height 54
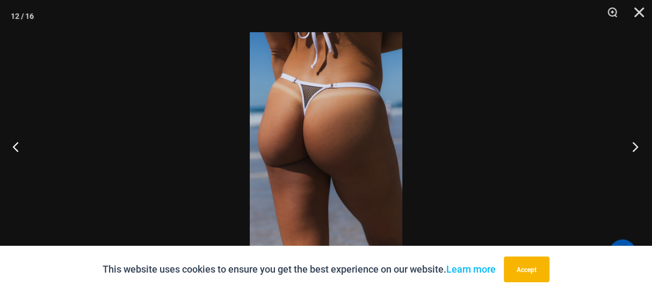
click at [640, 144] on button "Next" at bounding box center [632, 147] width 40 height 54
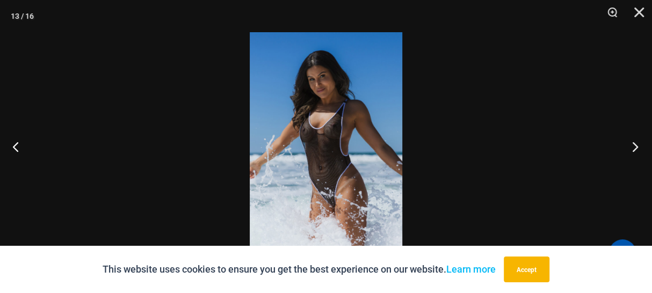
click at [640, 144] on button "Next" at bounding box center [632, 147] width 40 height 54
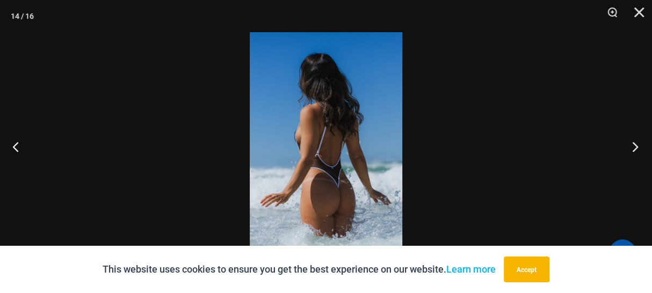
click at [641, 144] on button "Next" at bounding box center [632, 147] width 40 height 54
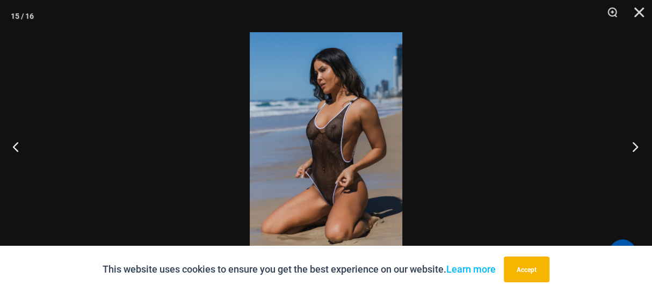
click at [642, 144] on button "Next" at bounding box center [632, 147] width 40 height 54
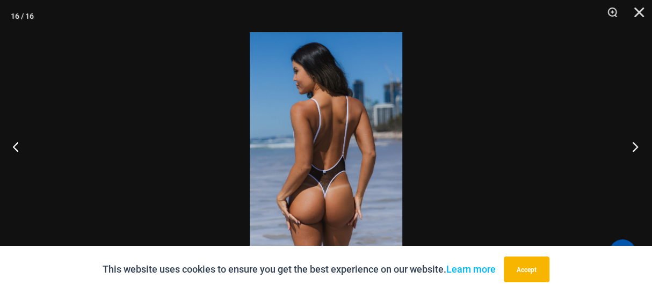
click at [642, 144] on button "Next" at bounding box center [632, 147] width 40 height 54
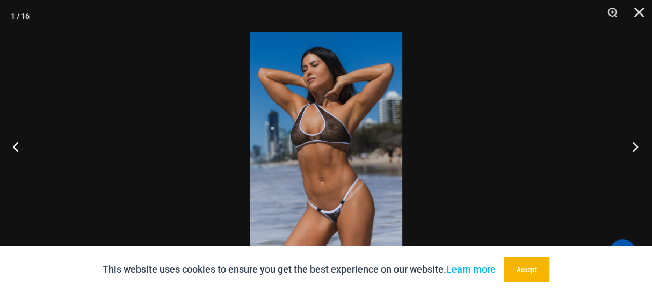
click at [642, 144] on button "Next" at bounding box center [632, 147] width 40 height 54
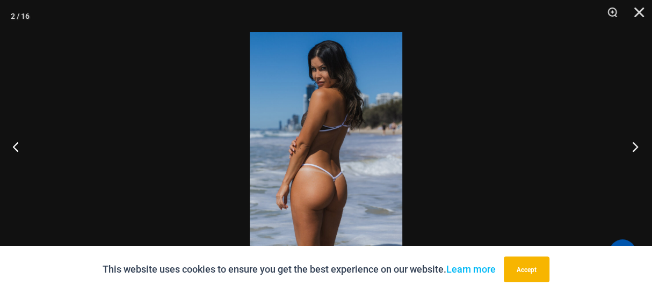
click at [641, 143] on button "Next" at bounding box center [632, 147] width 40 height 54
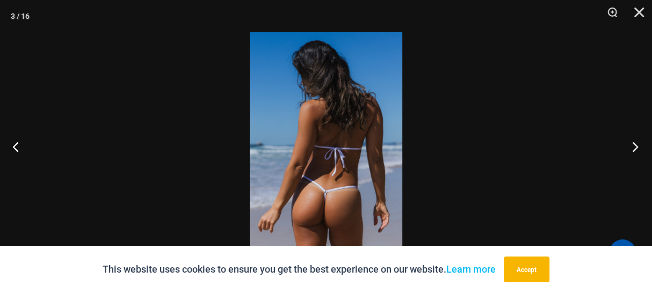
click at [641, 143] on button "Next" at bounding box center [632, 147] width 40 height 54
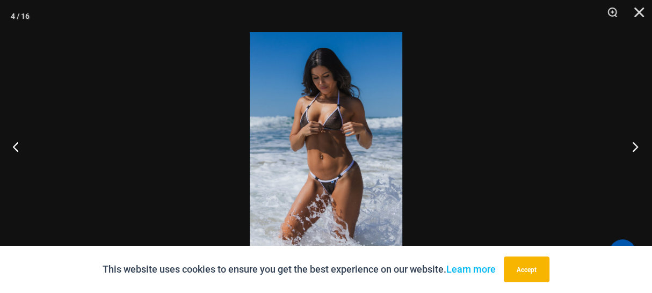
click at [641, 143] on button "Next" at bounding box center [632, 147] width 40 height 54
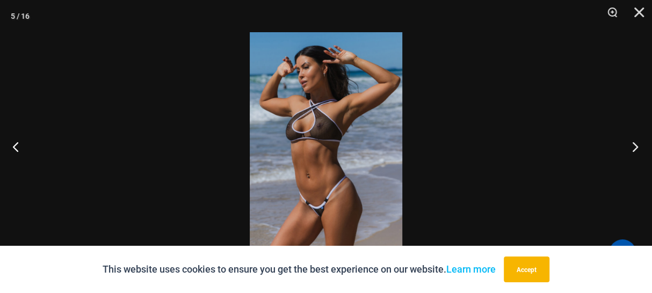
click at [640, 141] on button "Next" at bounding box center [632, 147] width 40 height 54
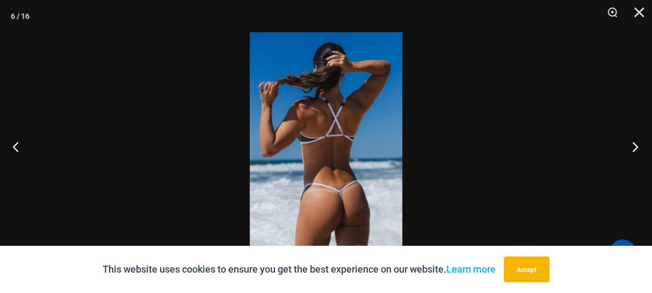
click at [634, 143] on button "Next" at bounding box center [632, 147] width 40 height 54
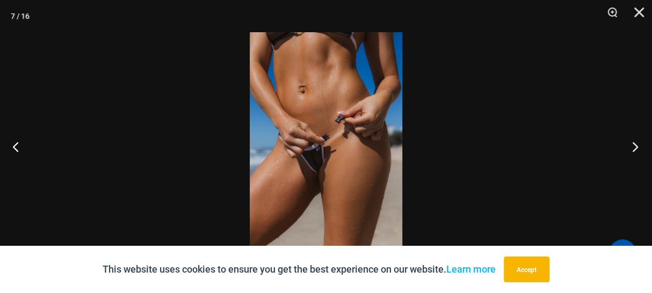
click at [633, 143] on button "Next" at bounding box center [632, 147] width 40 height 54
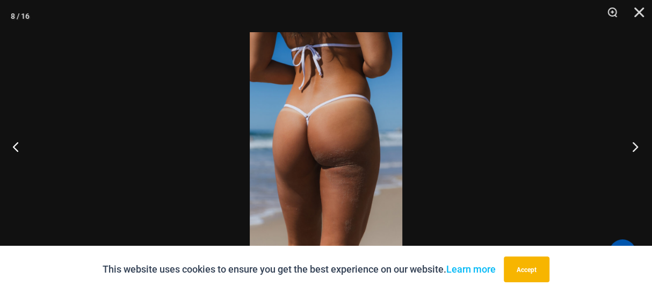
click at [633, 142] on button "Next" at bounding box center [632, 147] width 40 height 54
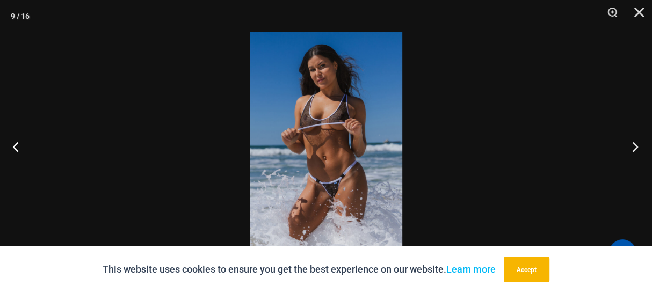
click at [632, 142] on button "Next" at bounding box center [632, 147] width 40 height 54
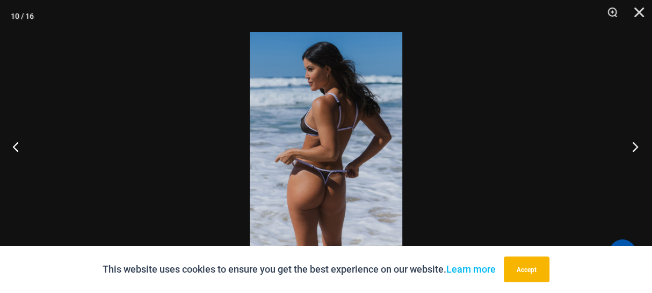
click at [631, 140] on button "Next" at bounding box center [632, 147] width 40 height 54
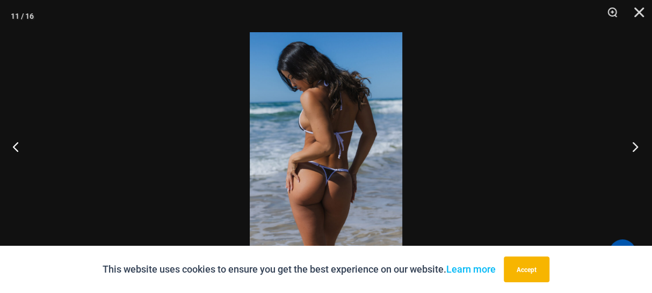
click at [631, 140] on button "Next" at bounding box center [632, 147] width 40 height 54
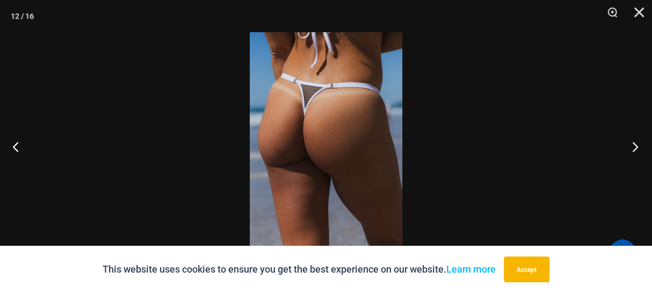
click at [631, 140] on button "Next" at bounding box center [632, 147] width 40 height 54
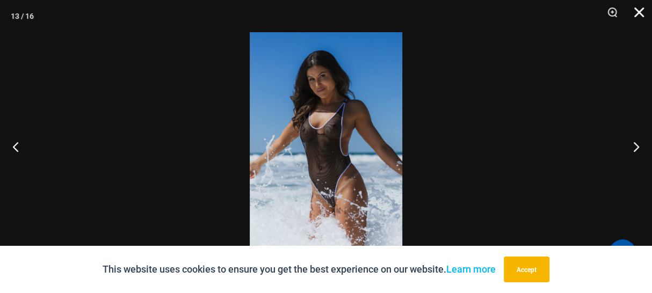
click at [639, 10] on button "Close" at bounding box center [635, 16] width 27 height 32
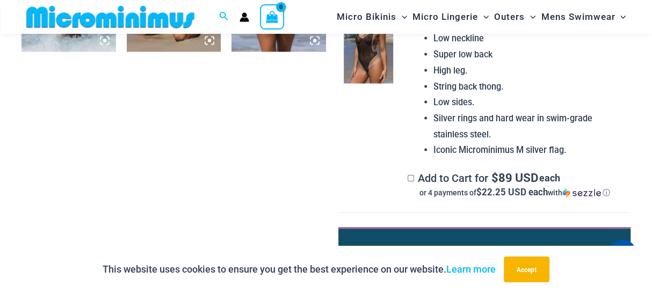
scroll to position [1263, 0]
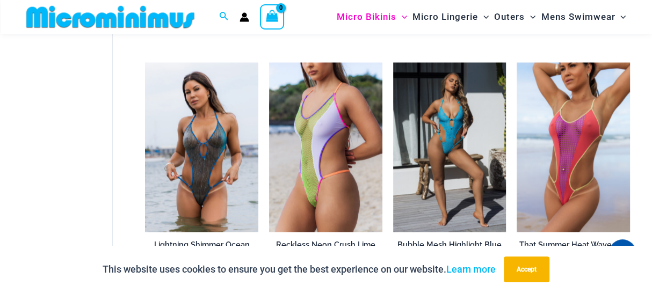
scroll to position [1166, 0]
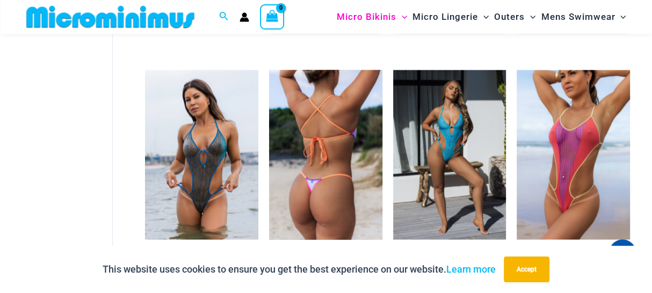
click at [295, 146] on img at bounding box center [325, 155] width 113 height 170
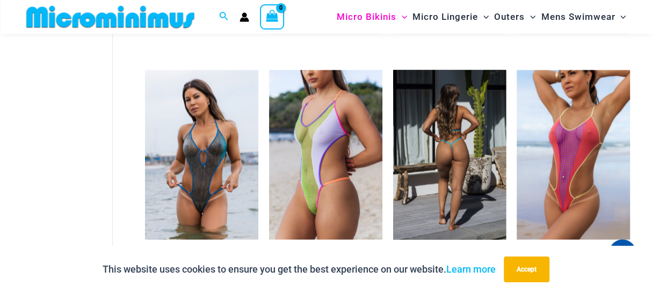
click at [467, 130] on img at bounding box center [449, 155] width 113 height 170
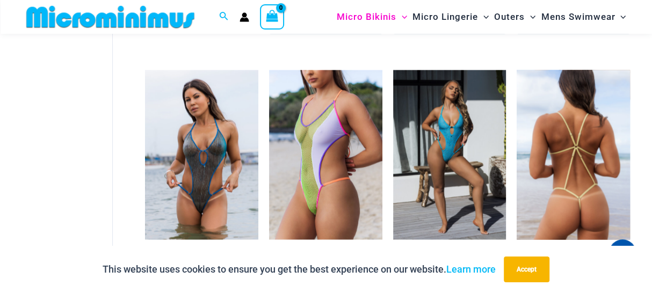
click at [552, 141] on img at bounding box center [573, 155] width 113 height 170
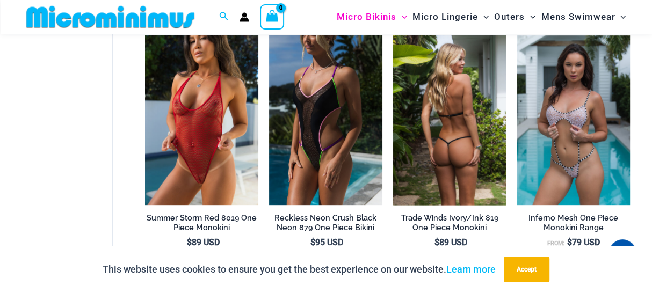
scroll to position [360, 0]
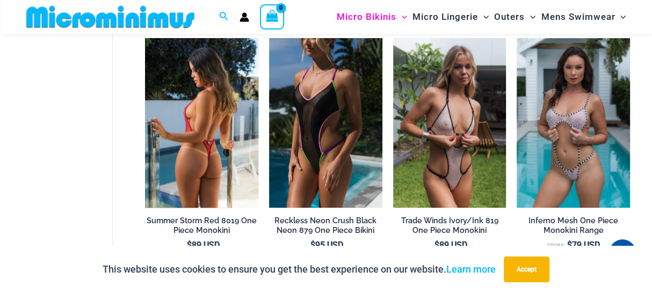
click at [216, 140] on img at bounding box center [201, 123] width 113 height 170
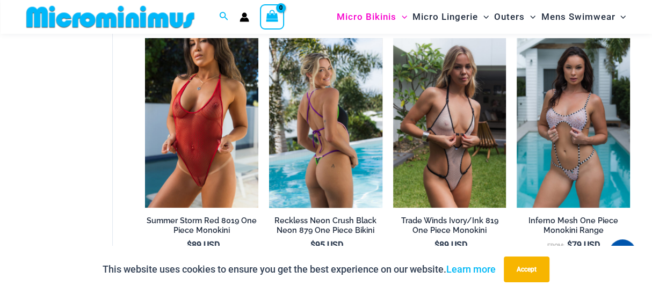
click at [328, 114] on img at bounding box center [325, 123] width 113 height 170
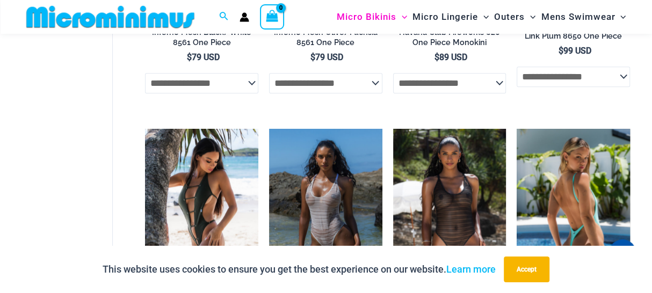
scroll to position [832, 0]
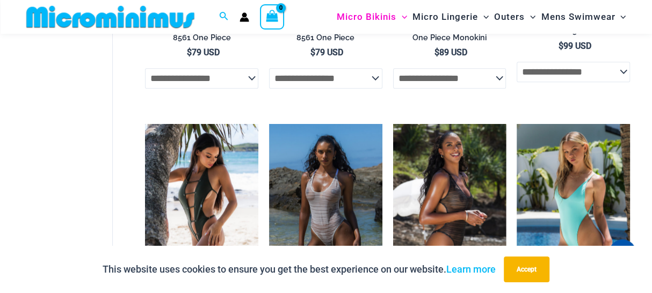
click at [447, 192] on img at bounding box center [449, 209] width 113 height 170
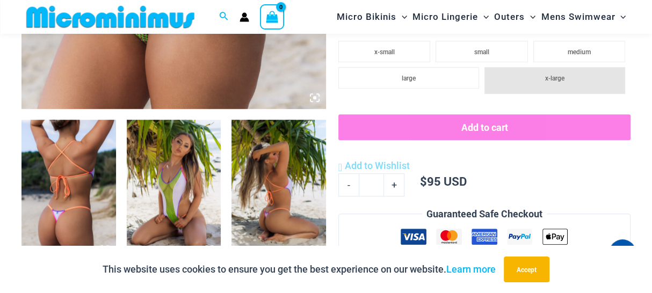
scroll to position [461, 0]
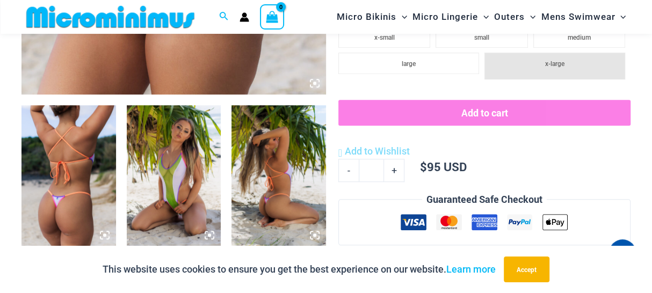
click at [94, 147] on img at bounding box center [68, 175] width 95 height 141
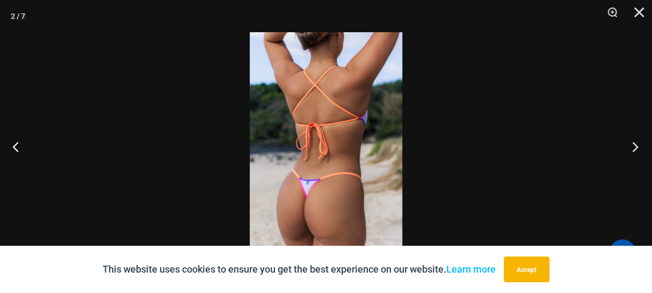
click at [631, 148] on button "Next" at bounding box center [632, 147] width 40 height 54
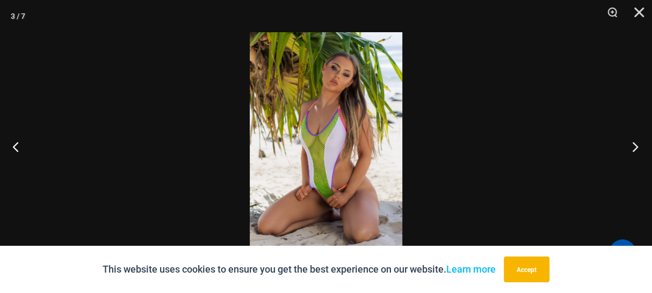
click at [631, 148] on button "Next" at bounding box center [632, 147] width 40 height 54
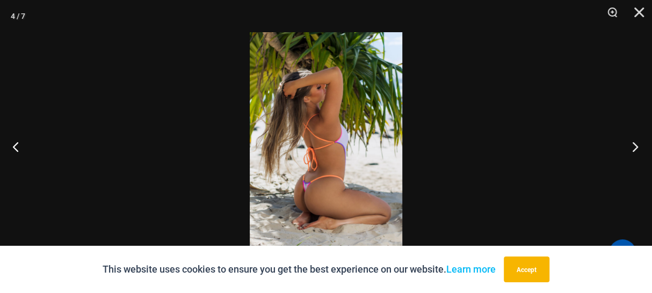
click at [631, 148] on button "Next" at bounding box center [632, 147] width 40 height 54
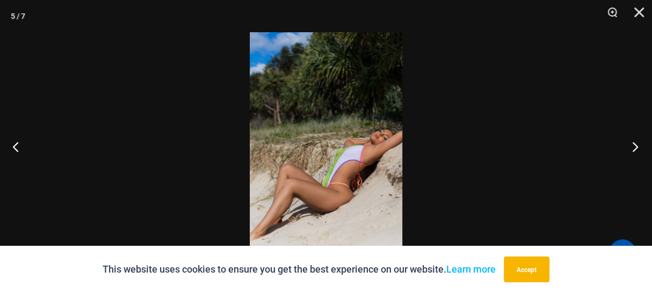
click at [631, 148] on button "Next" at bounding box center [632, 147] width 40 height 54
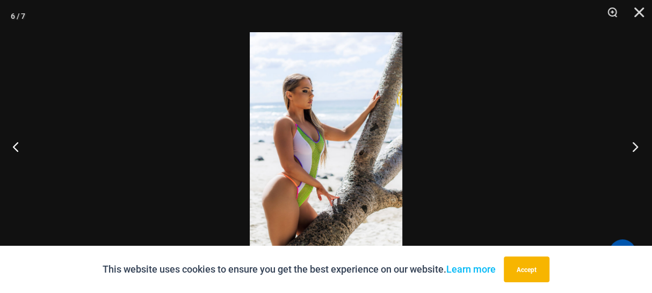
click at [631, 148] on button "Next" at bounding box center [632, 147] width 40 height 54
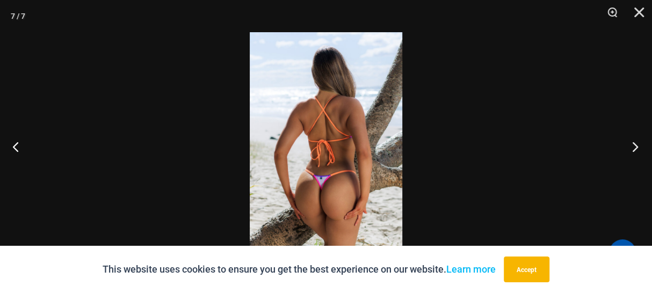
click at [629, 147] on button "Next" at bounding box center [632, 147] width 40 height 54
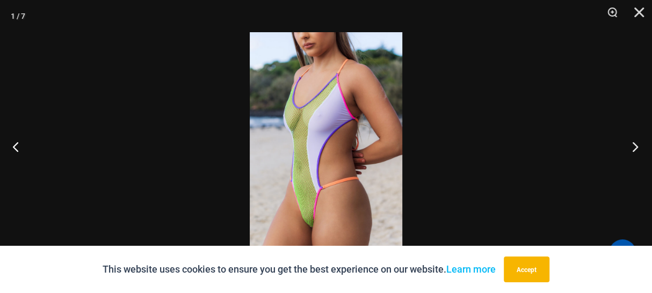
click at [629, 147] on button "Next" at bounding box center [632, 147] width 40 height 54
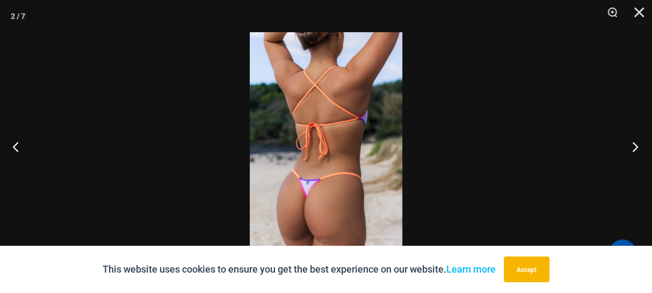
click at [629, 147] on button "Next" at bounding box center [632, 147] width 40 height 54
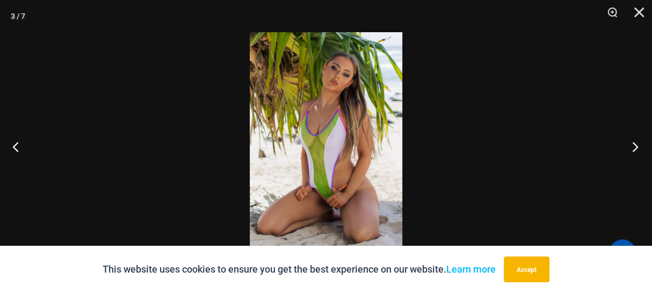
click at [628, 146] on button "Next" at bounding box center [632, 147] width 40 height 54
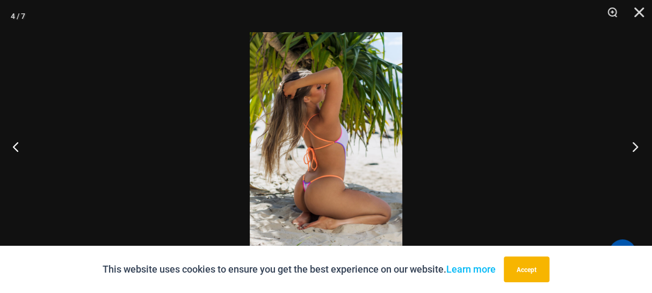
click at [628, 146] on button "Next" at bounding box center [632, 147] width 40 height 54
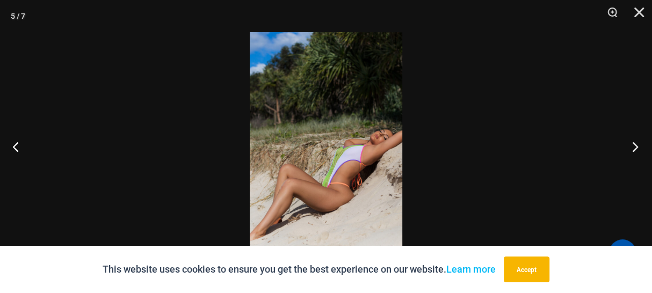
click at [628, 146] on button "Next" at bounding box center [632, 147] width 40 height 54
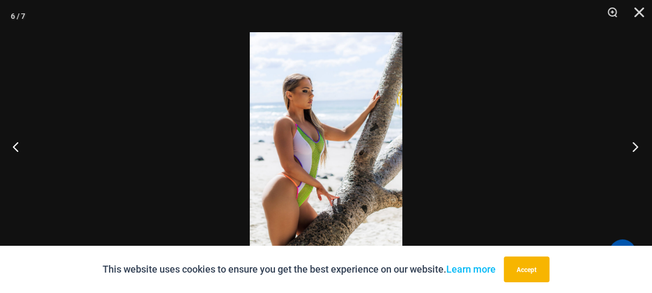
click at [628, 146] on button "Next" at bounding box center [632, 147] width 40 height 54
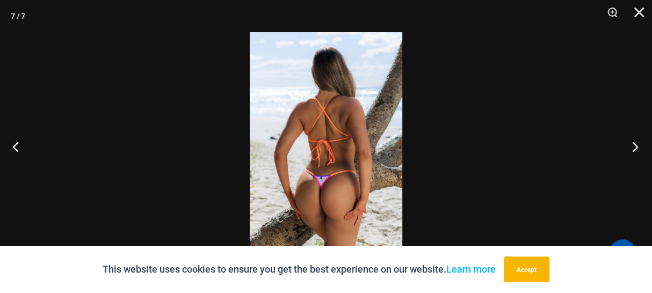
click at [628, 146] on button "Next" at bounding box center [632, 147] width 40 height 54
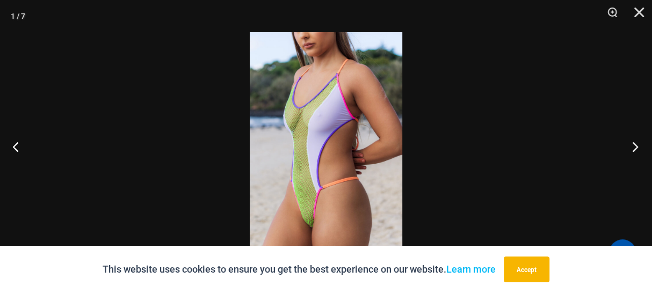
click at [628, 146] on button "Next" at bounding box center [632, 147] width 40 height 54
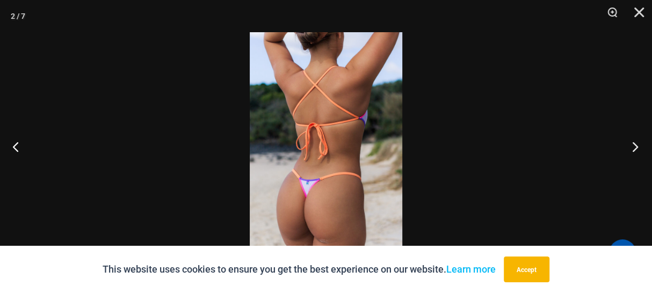
click at [628, 145] on button "Next" at bounding box center [632, 147] width 40 height 54
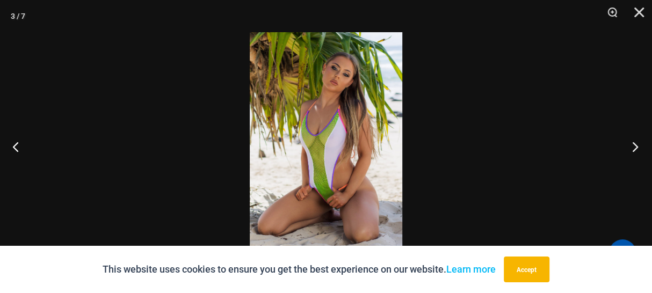
click at [627, 145] on button "Next" at bounding box center [632, 147] width 40 height 54
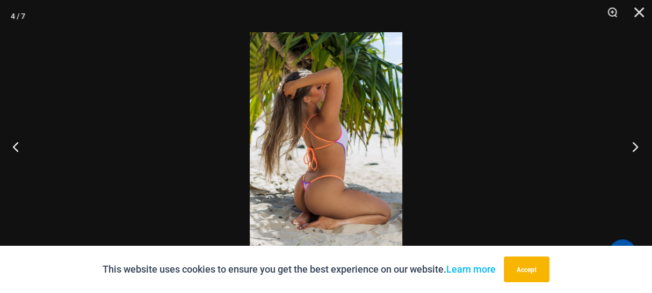
click at [626, 145] on button "Next" at bounding box center [632, 147] width 40 height 54
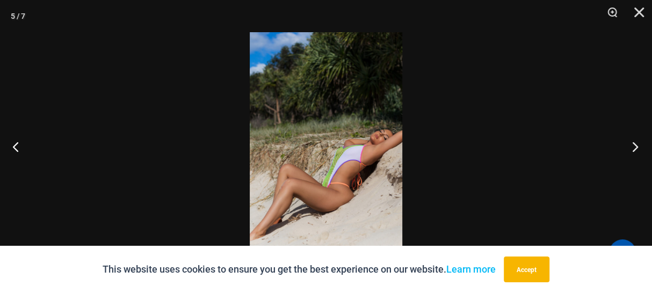
click at [625, 143] on button "Next" at bounding box center [632, 147] width 40 height 54
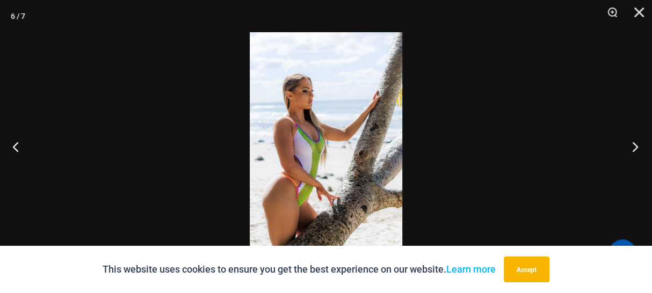
click at [625, 143] on button "Next" at bounding box center [632, 147] width 40 height 54
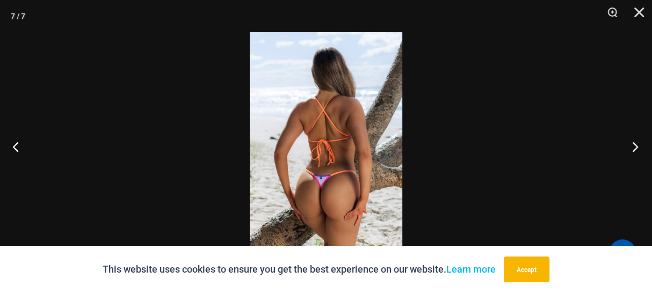
click at [624, 143] on button "Next" at bounding box center [632, 147] width 40 height 54
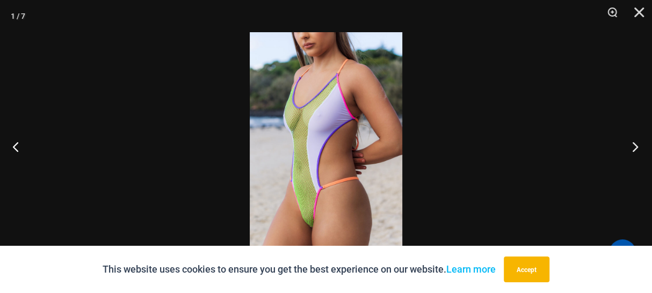
click at [623, 142] on button "Next" at bounding box center [632, 147] width 40 height 54
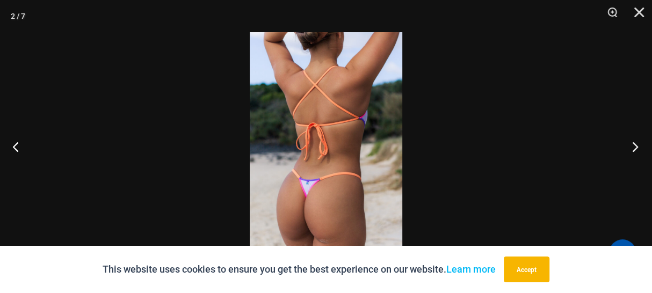
click at [623, 142] on button "Next" at bounding box center [632, 147] width 40 height 54
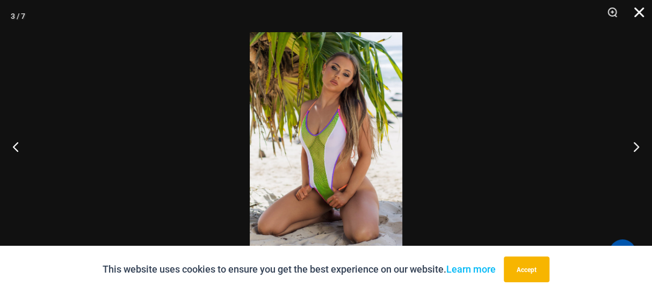
click at [641, 12] on button "Close" at bounding box center [635, 16] width 27 height 32
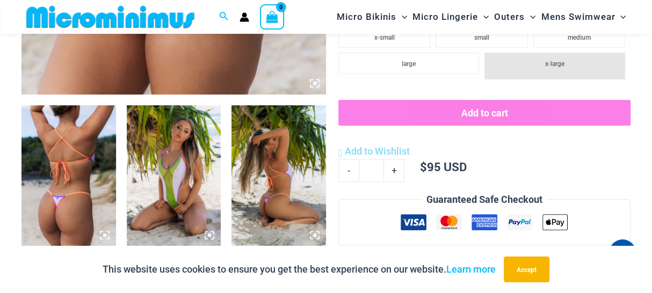
click at [183, 197] on img at bounding box center [174, 175] width 95 height 141
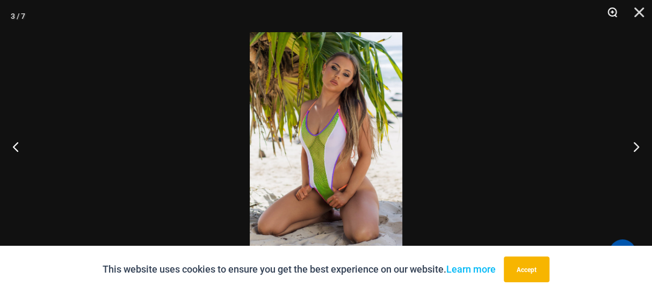
click at [616, 11] on button "Zoom" at bounding box center [608, 16] width 27 height 32
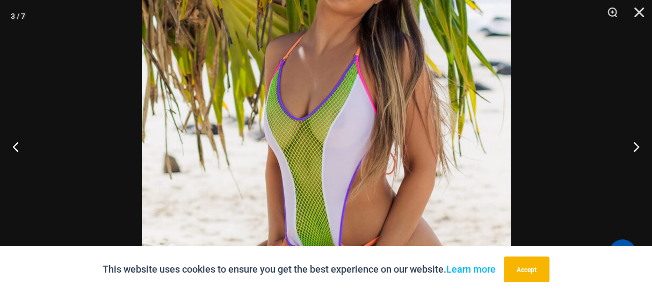
click at [315, 177] on img at bounding box center [326, 147] width 369 height 554
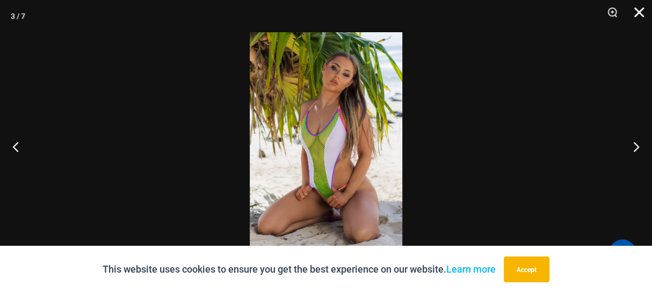
click at [642, 15] on button "Close" at bounding box center [635, 16] width 27 height 32
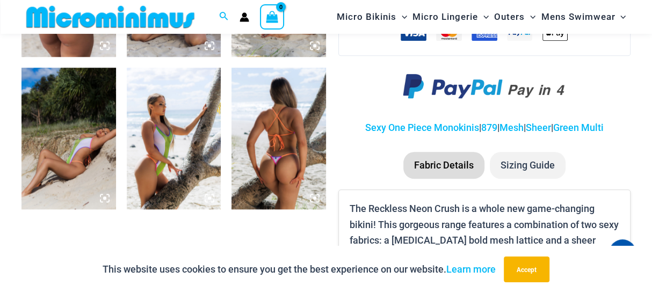
scroll to position [651, 0]
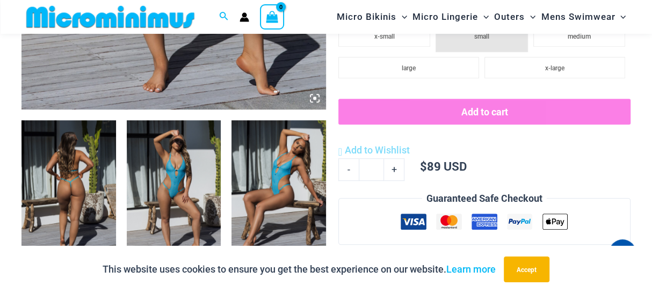
scroll to position [459, 0]
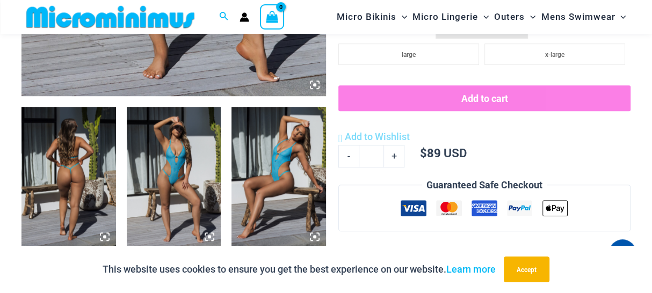
click at [65, 175] on img at bounding box center [68, 177] width 95 height 141
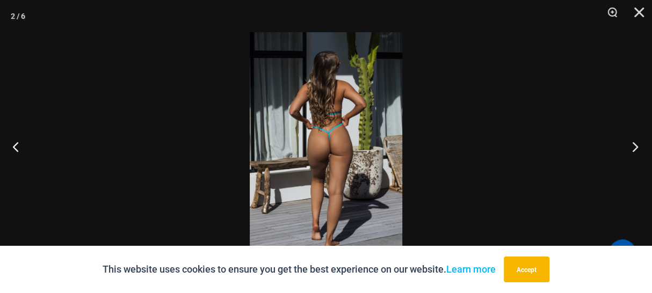
click at [633, 147] on button "Next" at bounding box center [632, 147] width 40 height 54
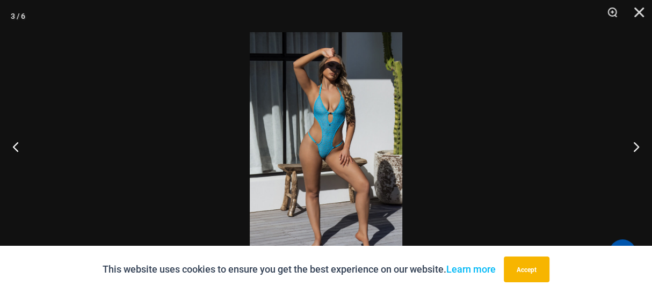
click at [326, 127] on img at bounding box center [326, 146] width 153 height 229
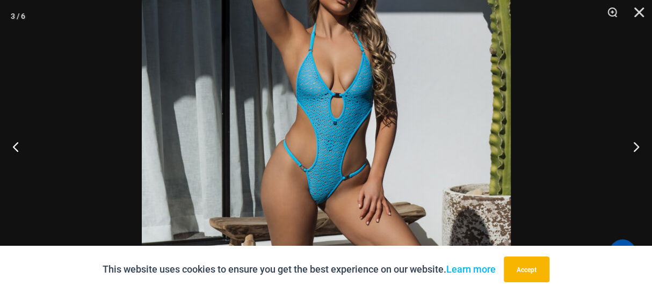
click at [326, 127] on img at bounding box center [326, 176] width 369 height 554
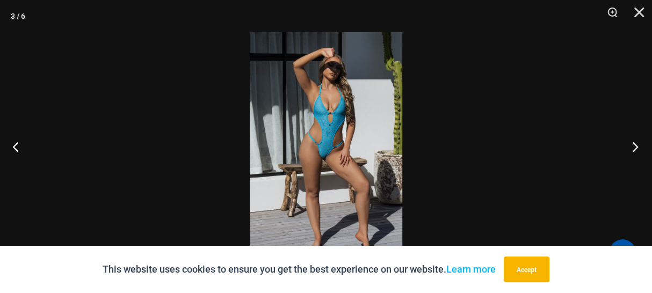
click at [635, 143] on button "Next" at bounding box center [632, 147] width 40 height 54
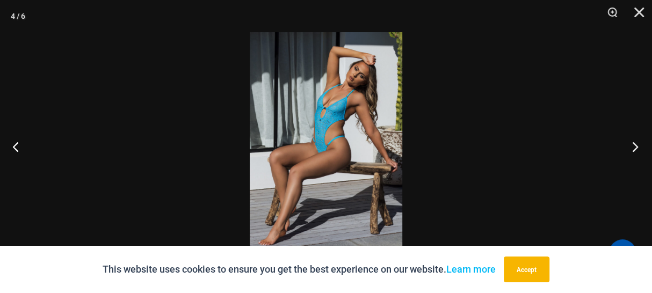
click at [635, 145] on button "Next" at bounding box center [632, 147] width 40 height 54
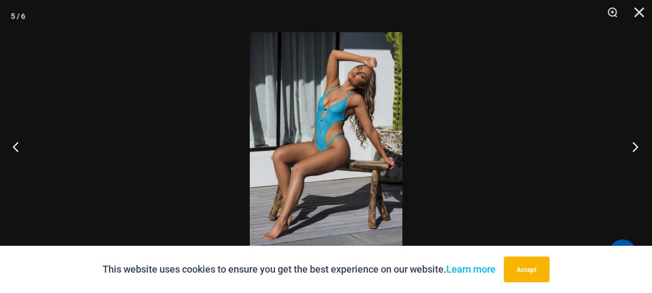
click at [635, 145] on button "Next" at bounding box center [632, 147] width 40 height 54
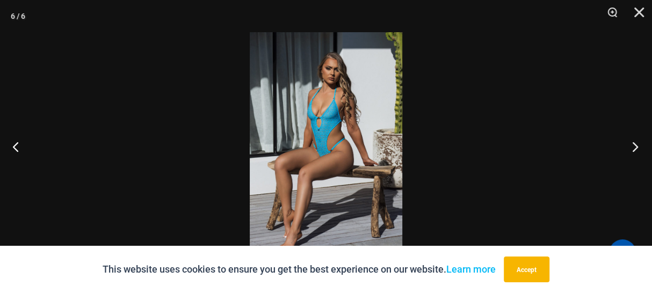
click at [634, 145] on button "Next" at bounding box center [632, 147] width 40 height 54
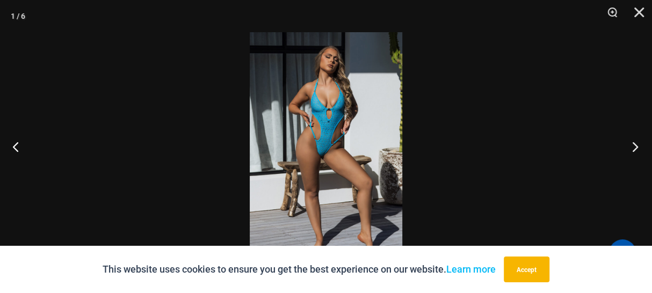
click at [634, 145] on button "Next" at bounding box center [632, 147] width 40 height 54
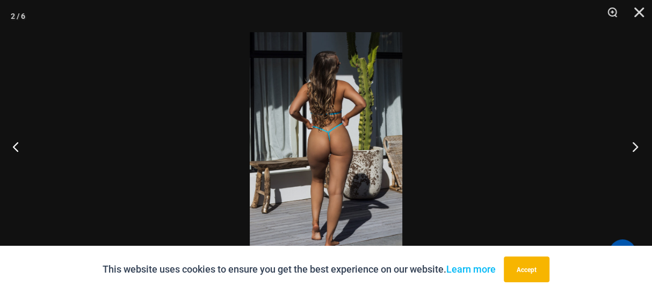
click at [634, 145] on button "Next" at bounding box center [632, 147] width 40 height 54
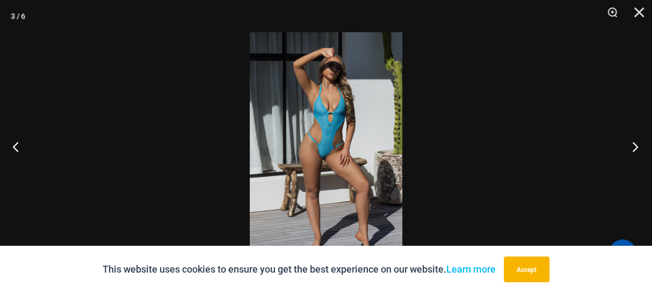
click at [634, 145] on button "Next" at bounding box center [632, 147] width 40 height 54
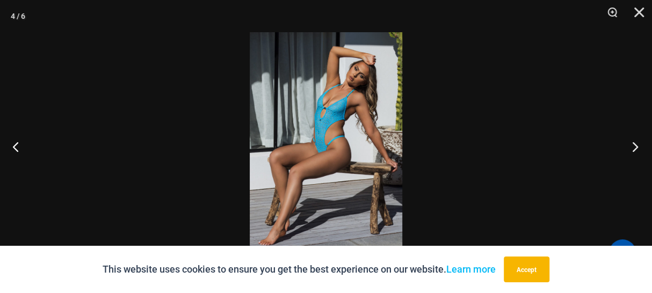
click at [634, 145] on button "Next" at bounding box center [632, 147] width 40 height 54
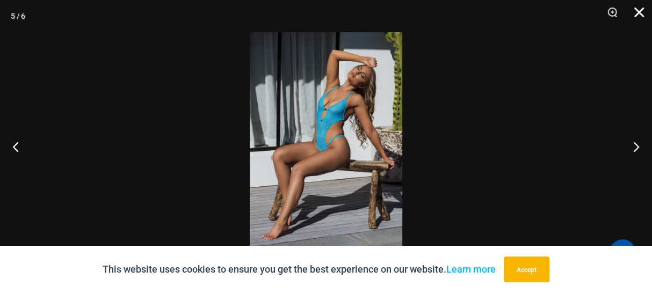
click at [640, 9] on button "Close" at bounding box center [635, 16] width 27 height 32
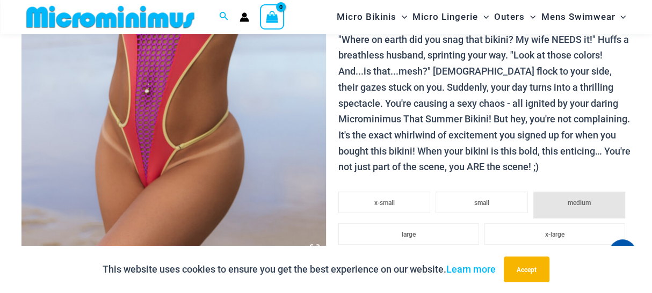
scroll to position [448, 0]
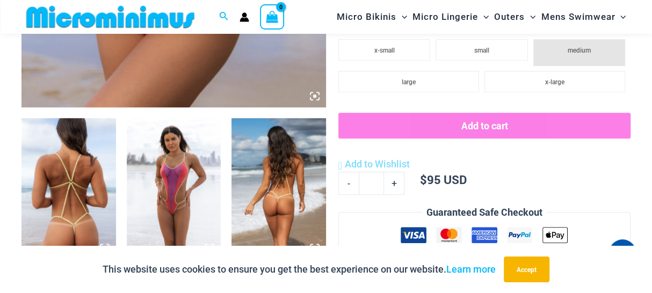
click at [59, 180] on img at bounding box center [68, 188] width 95 height 141
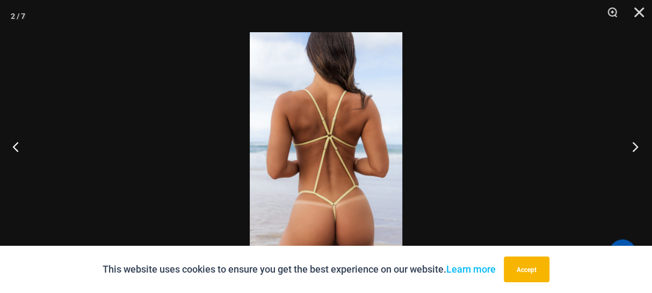
click at [629, 143] on button "Next" at bounding box center [632, 147] width 40 height 54
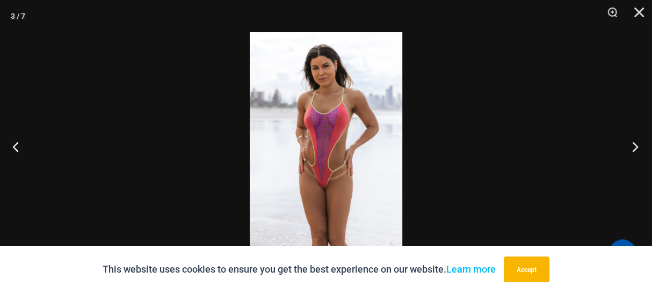
click at [630, 142] on button "Next" at bounding box center [632, 147] width 40 height 54
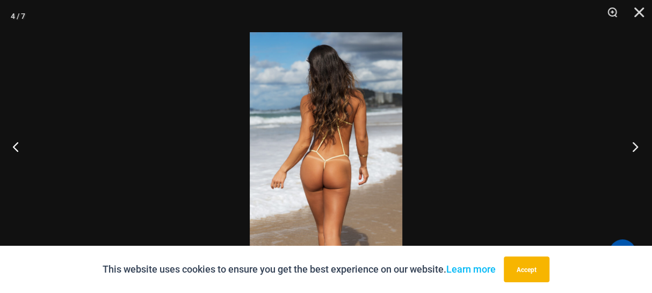
click at [631, 142] on button "Next" at bounding box center [632, 147] width 40 height 54
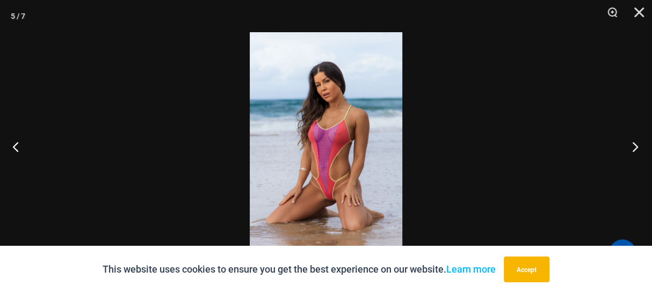
click at [632, 142] on button "Next" at bounding box center [632, 147] width 40 height 54
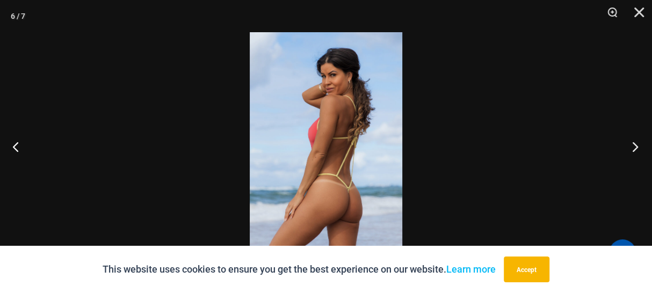
click at [633, 141] on button "Next" at bounding box center [632, 147] width 40 height 54
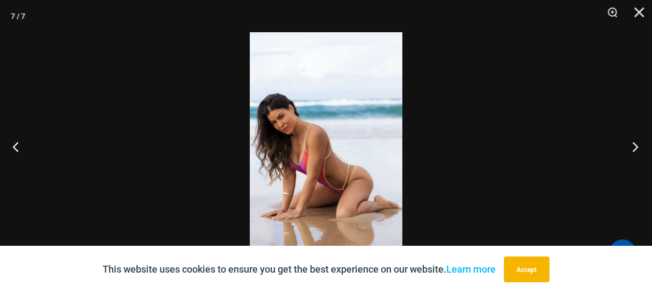
click at [634, 140] on button "Next" at bounding box center [632, 147] width 40 height 54
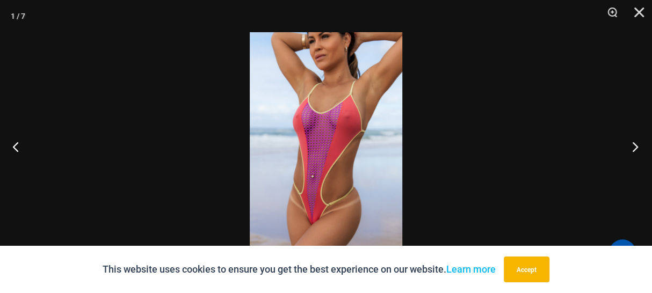
click at [635, 140] on button "Next" at bounding box center [632, 147] width 40 height 54
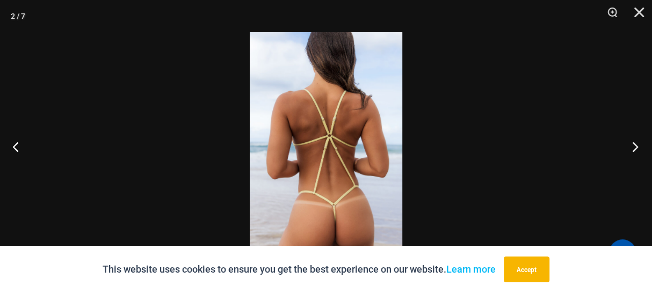
click at [635, 140] on button "Next" at bounding box center [632, 147] width 40 height 54
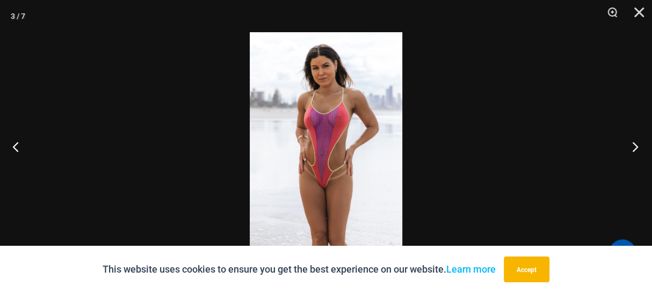
click at [635, 140] on button "Next" at bounding box center [632, 147] width 40 height 54
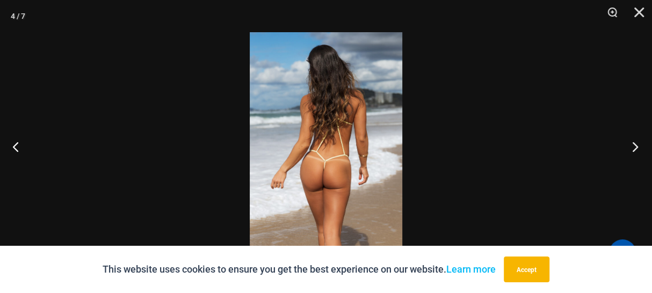
click at [635, 140] on button "Next" at bounding box center [632, 147] width 40 height 54
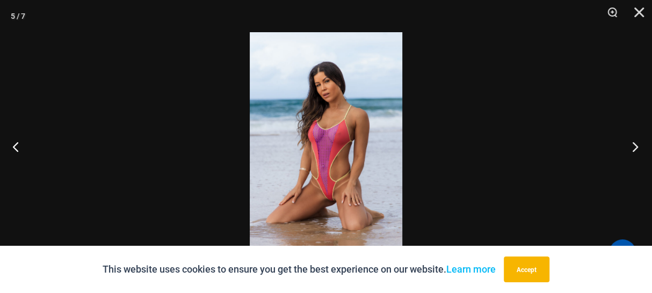
click at [635, 139] on button "Next" at bounding box center [632, 147] width 40 height 54
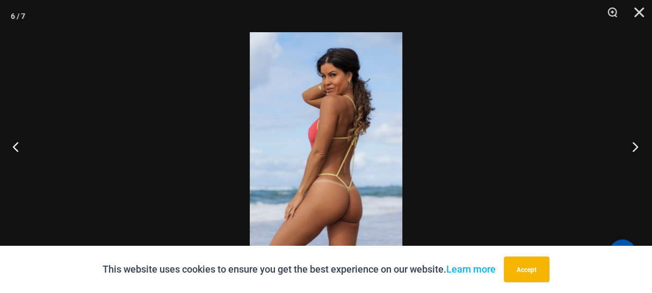
click at [635, 139] on button "Next" at bounding box center [632, 147] width 40 height 54
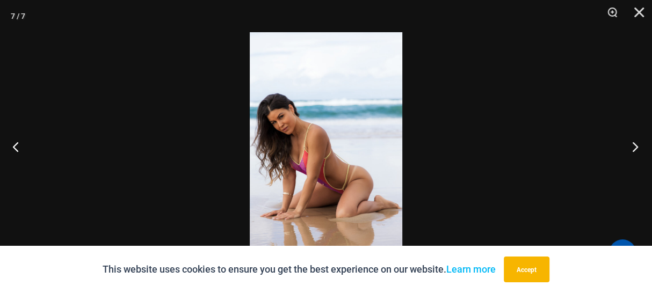
click at [635, 139] on button "Next" at bounding box center [632, 147] width 40 height 54
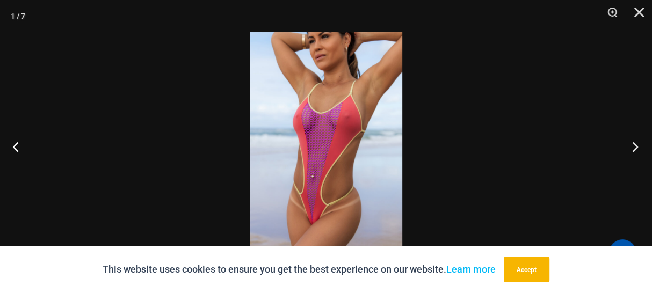
click at [635, 139] on button "Next" at bounding box center [632, 147] width 40 height 54
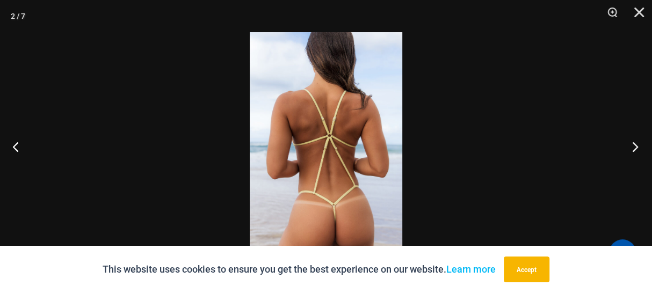
click at [635, 139] on button "Next" at bounding box center [632, 147] width 40 height 54
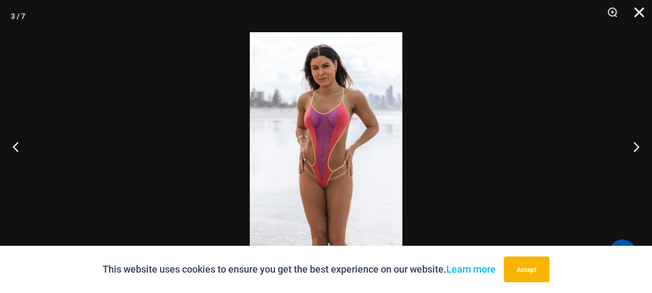
click at [644, 13] on button "Close" at bounding box center [635, 16] width 27 height 32
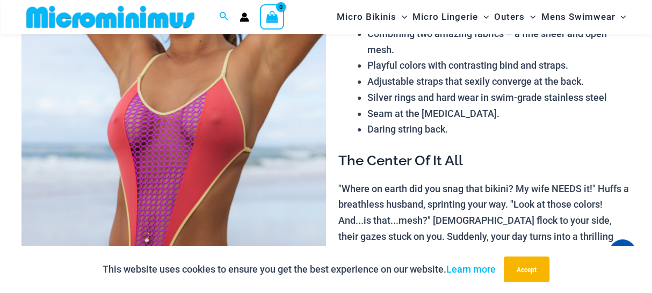
scroll to position [52, 0]
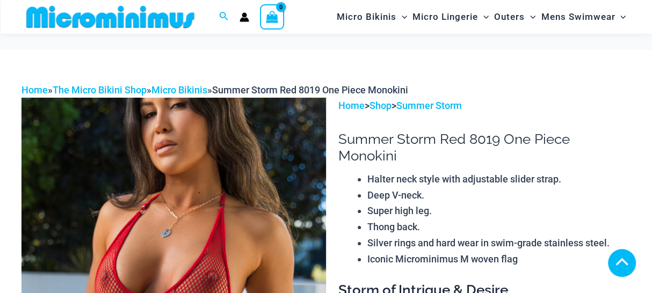
scroll to position [464, 0]
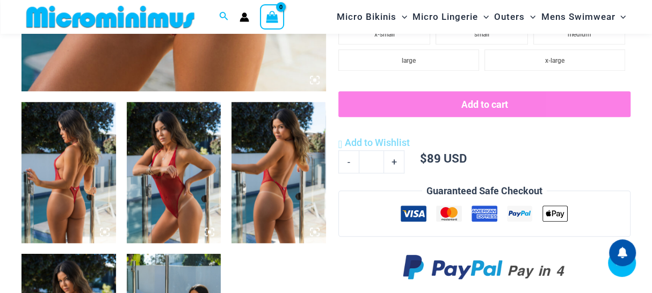
click at [60, 192] on img at bounding box center [68, 172] width 95 height 141
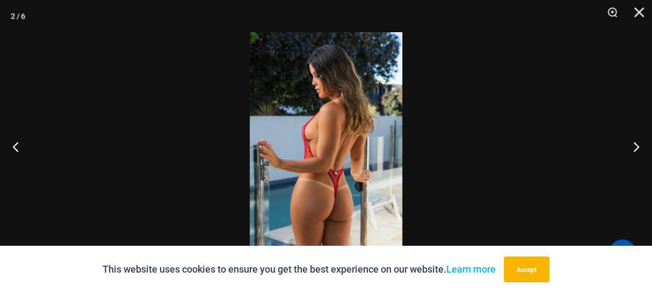
click at [352, 165] on img at bounding box center [326, 146] width 153 height 229
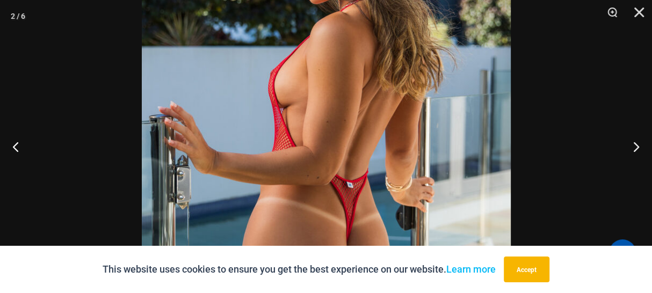
click at [353, 159] on img at bounding box center [326, 121] width 369 height 554
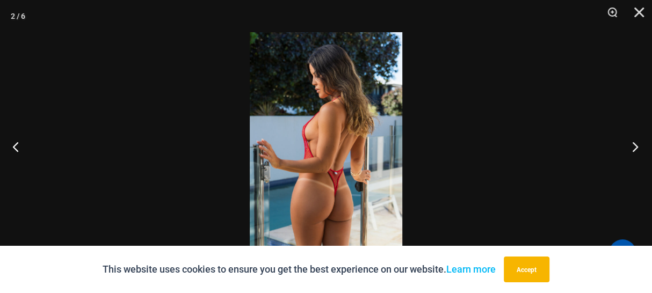
click at [637, 146] on button "Next" at bounding box center [632, 147] width 40 height 54
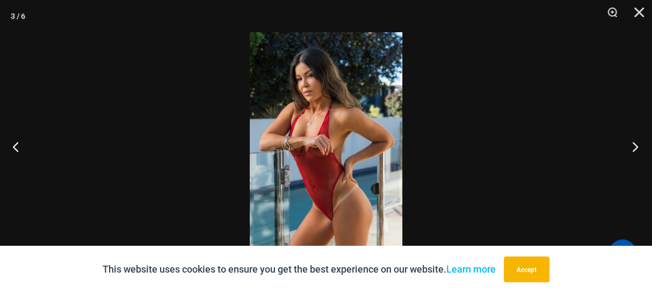
click at [637, 146] on button "Next" at bounding box center [632, 147] width 40 height 54
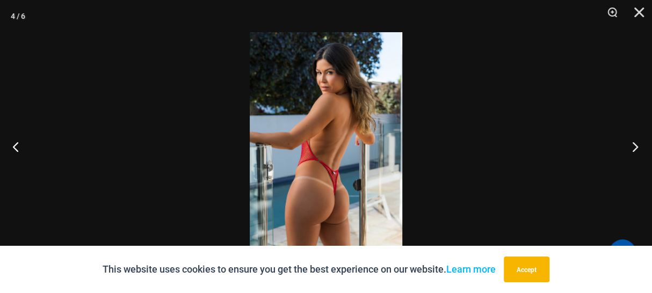
click at [637, 146] on button "Next" at bounding box center [632, 147] width 40 height 54
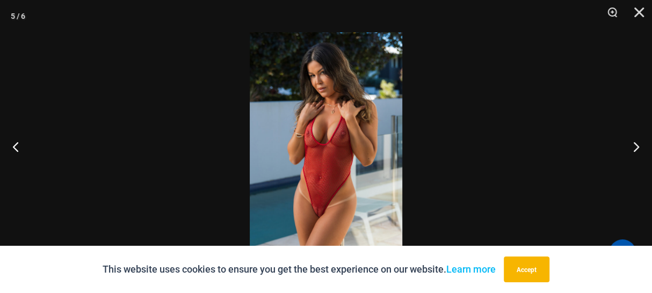
click at [325, 144] on img at bounding box center [326, 146] width 153 height 229
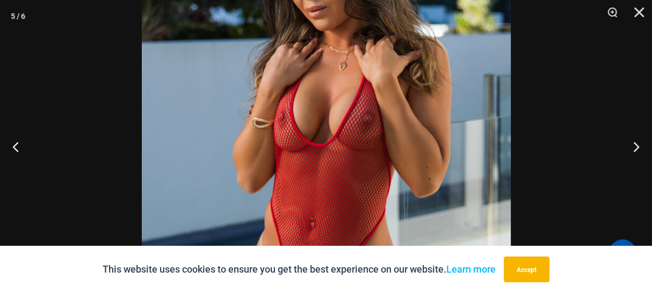
click at [325, 144] on img at bounding box center [326, 150] width 369 height 554
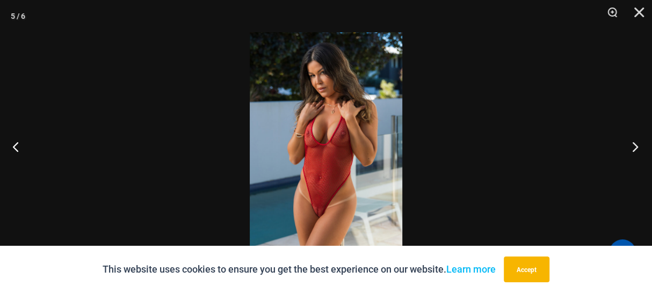
click at [635, 146] on button "Next" at bounding box center [632, 147] width 40 height 54
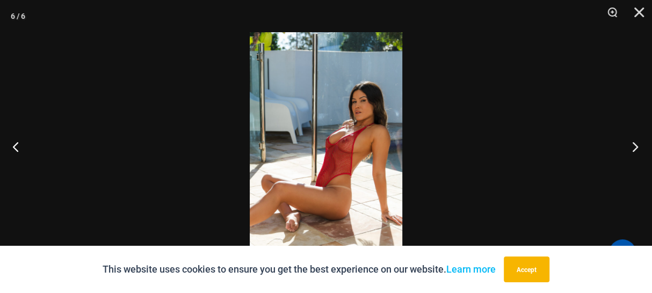
click at [632, 147] on button "Next" at bounding box center [632, 147] width 40 height 54
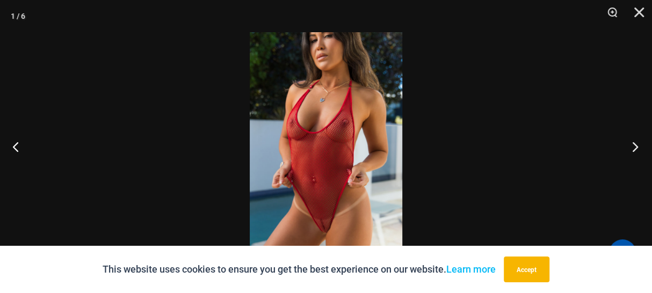
click at [631, 147] on button "Next" at bounding box center [632, 147] width 40 height 54
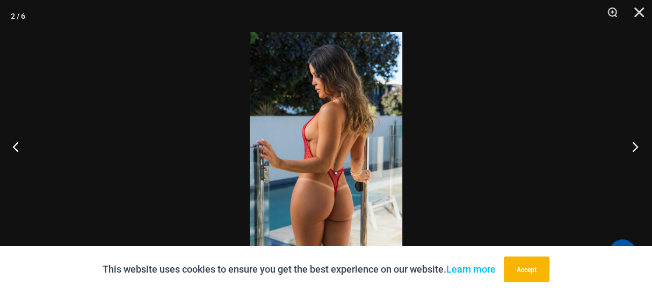
click at [630, 147] on button "Next" at bounding box center [632, 147] width 40 height 54
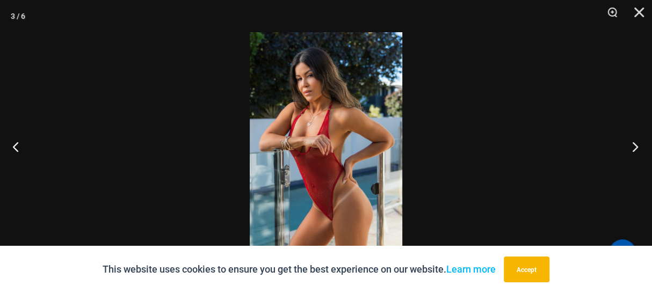
click at [629, 148] on button "Next" at bounding box center [632, 147] width 40 height 54
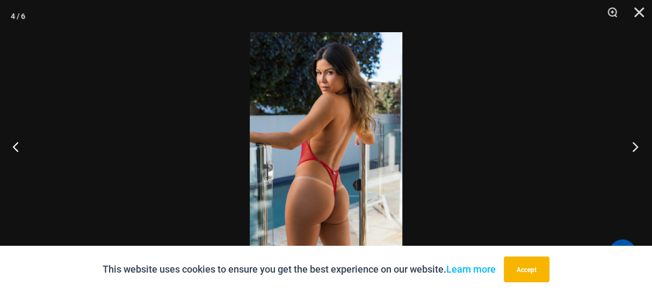
click at [629, 148] on button "Next" at bounding box center [632, 147] width 40 height 54
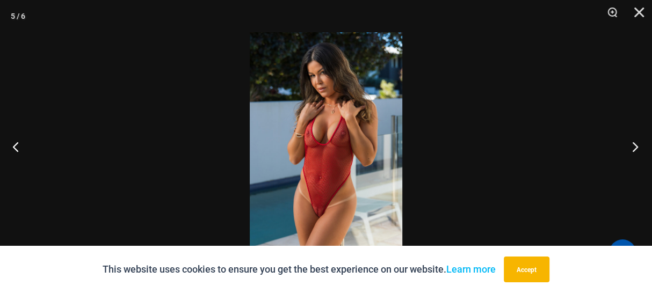
click at [628, 147] on button "Next" at bounding box center [632, 147] width 40 height 54
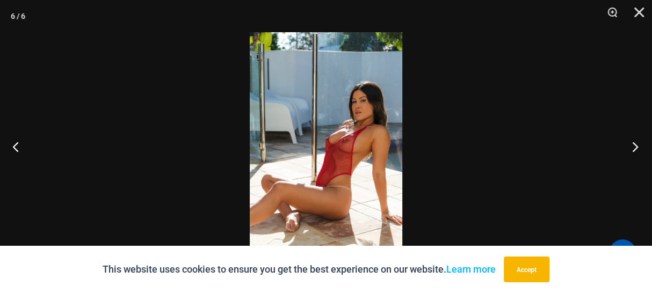
click at [628, 147] on button "Next" at bounding box center [632, 147] width 40 height 54
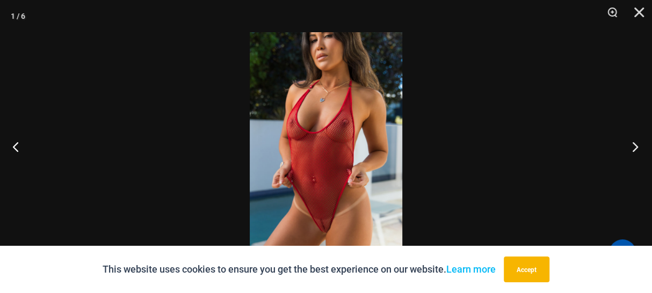
click at [628, 147] on button "Next" at bounding box center [632, 147] width 40 height 54
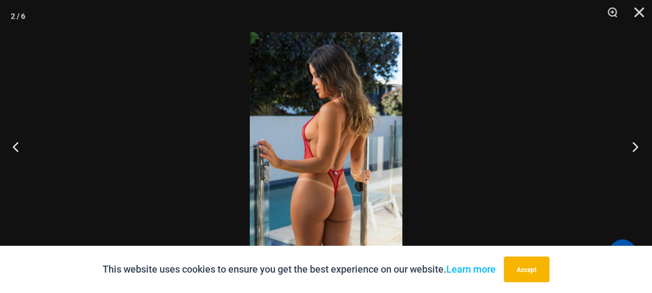
click at [628, 147] on button "Next" at bounding box center [632, 147] width 40 height 54
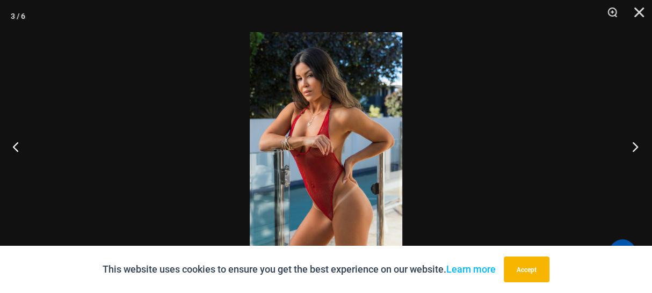
click at [628, 147] on button "Next" at bounding box center [632, 147] width 40 height 54
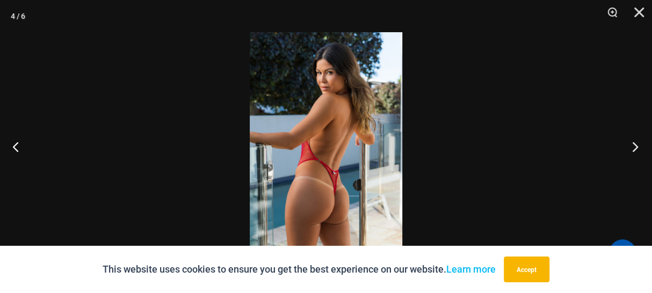
click at [628, 147] on button "Next" at bounding box center [632, 147] width 40 height 54
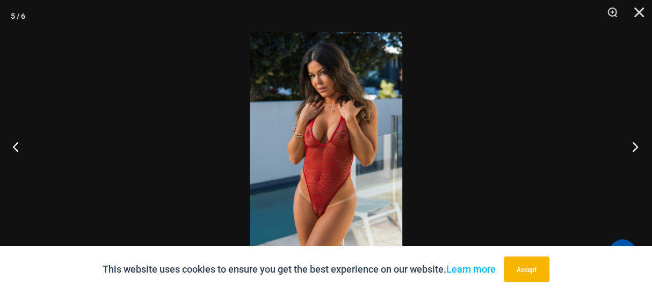
click at [628, 147] on button "Next" at bounding box center [632, 147] width 40 height 54
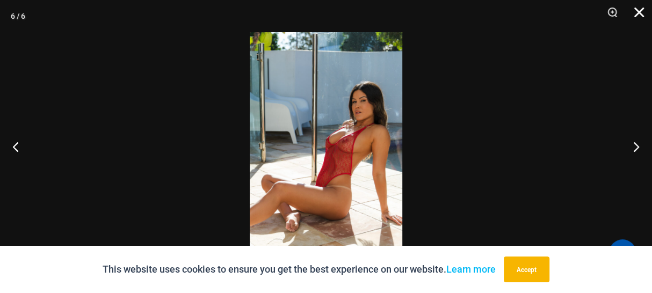
click at [647, 16] on button "Close" at bounding box center [635, 16] width 27 height 32
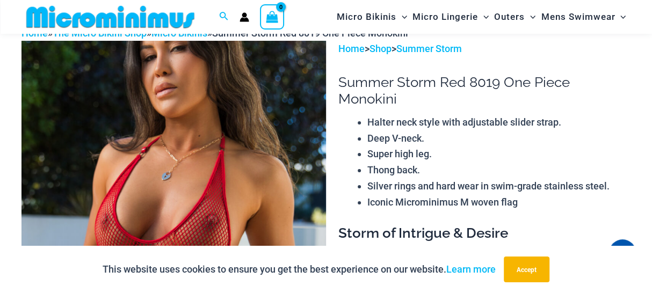
scroll to position [0, 0]
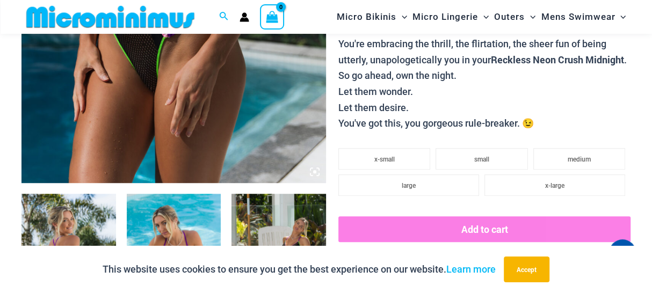
scroll to position [475, 0]
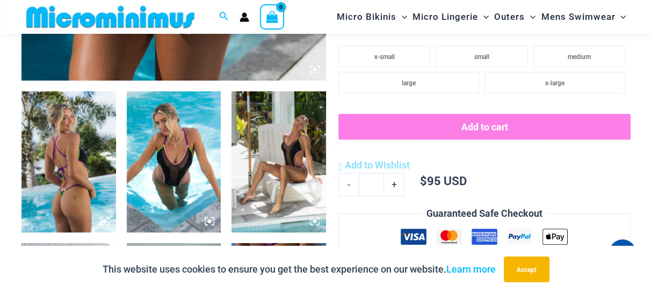
click at [78, 161] on img at bounding box center [68, 161] width 95 height 141
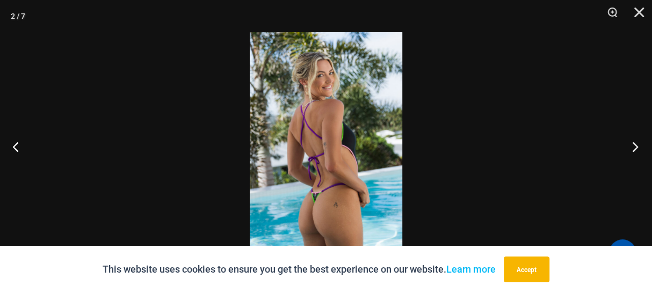
click at [637, 146] on button "Next" at bounding box center [632, 147] width 40 height 54
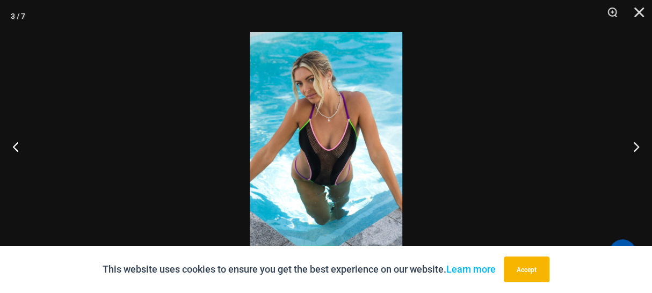
click at [328, 147] on img at bounding box center [326, 146] width 153 height 229
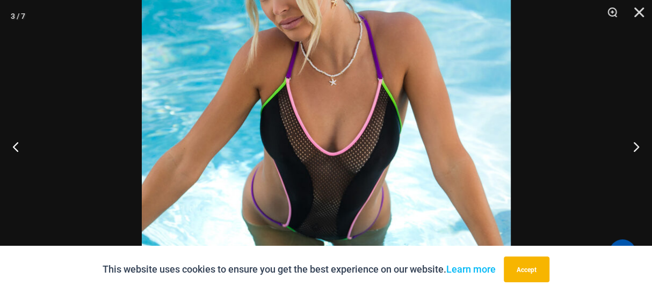
click at [331, 147] on img at bounding box center [326, 146] width 369 height 554
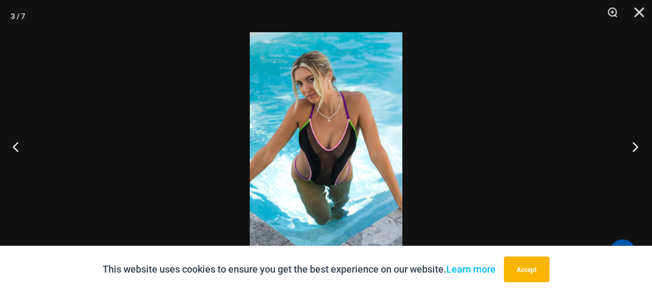
click at [637, 147] on button "Next" at bounding box center [632, 147] width 40 height 54
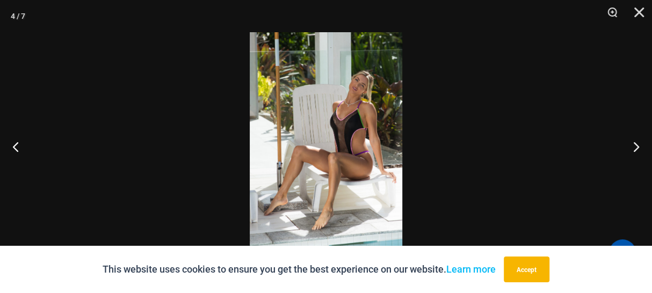
click at [356, 139] on img at bounding box center [326, 146] width 153 height 229
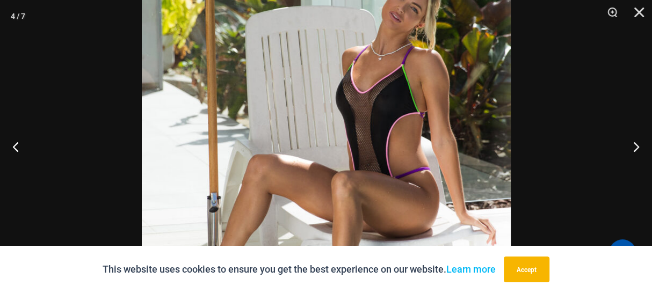
click at [355, 140] on img at bounding box center [326, 157] width 369 height 554
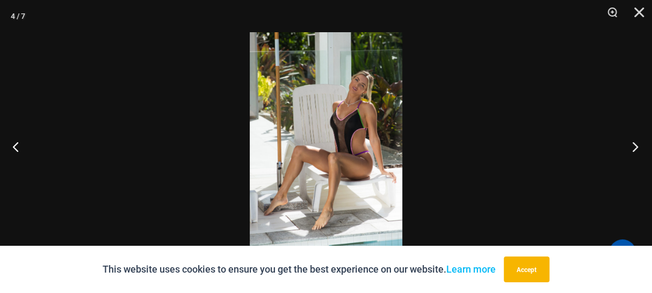
click at [637, 146] on button "Next" at bounding box center [632, 147] width 40 height 54
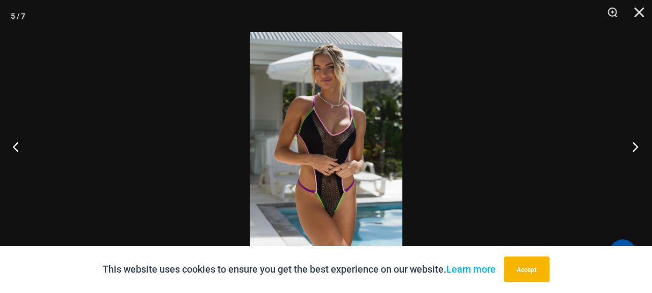
click at [637, 146] on button "Next" at bounding box center [632, 147] width 40 height 54
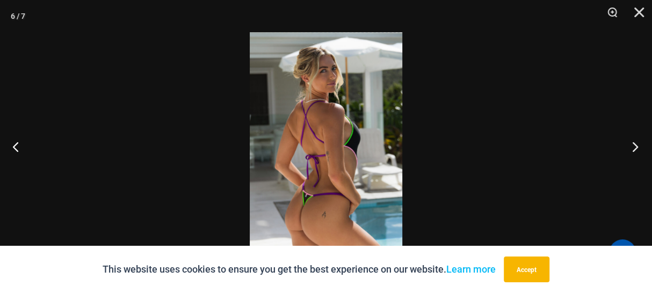
click at [637, 146] on button "Next" at bounding box center [632, 147] width 40 height 54
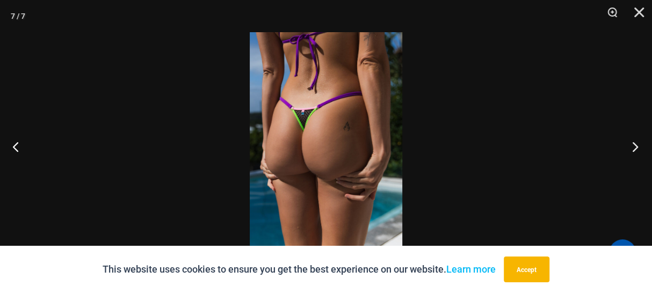
click at [637, 146] on button "Next" at bounding box center [632, 147] width 40 height 54
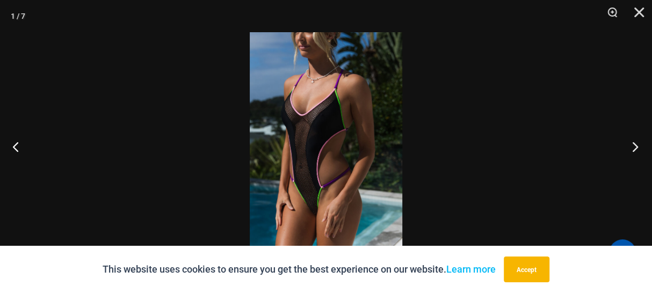
click at [637, 146] on button "Next" at bounding box center [632, 147] width 40 height 54
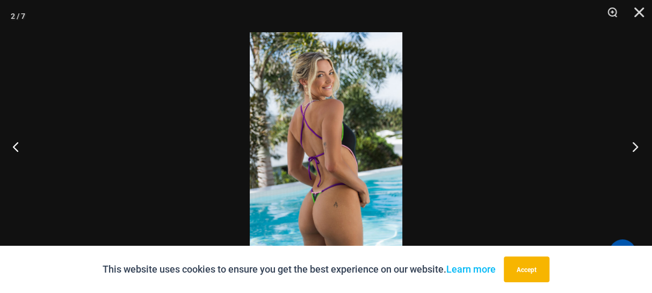
click at [637, 146] on button "Next" at bounding box center [632, 147] width 40 height 54
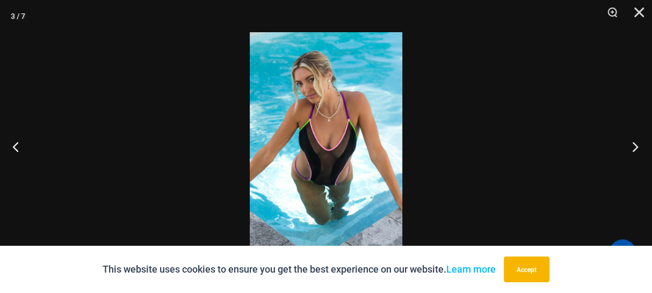
click at [637, 146] on button "Next" at bounding box center [632, 147] width 40 height 54
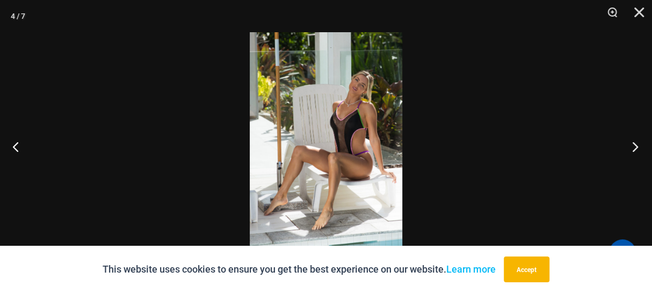
click at [637, 146] on button "Next" at bounding box center [632, 147] width 40 height 54
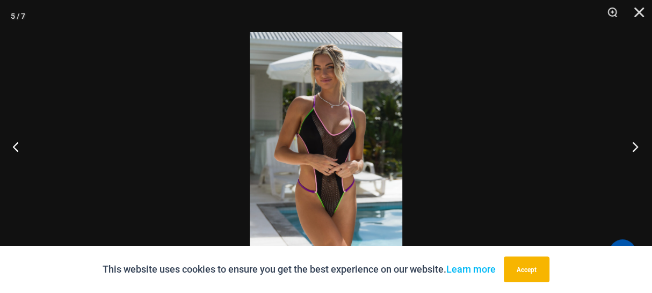
click at [637, 146] on button "Next" at bounding box center [632, 147] width 40 height 54
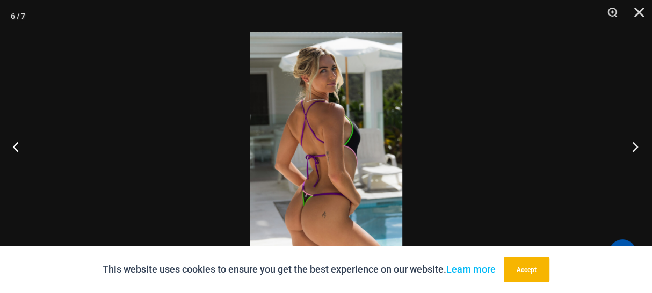
click at [637, 146] on button "Next" at bounding box center [632, 147] width 40 height 54
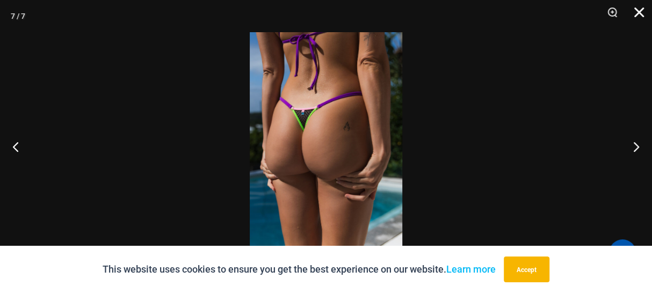
click at [637, 13] on button "Close" at bounding box center [635, 16] width 27 height 32
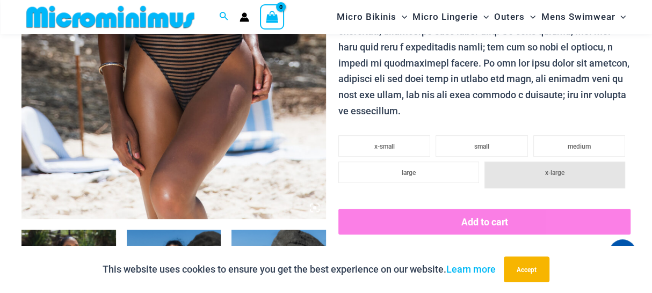
scroll to position [465, 0]
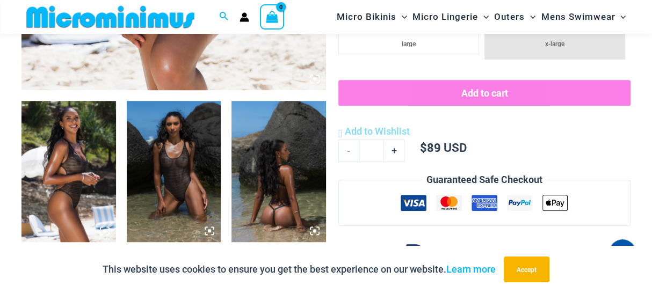
click at [90, 154] on img at bounding box center [68, 171] width 95 height 141
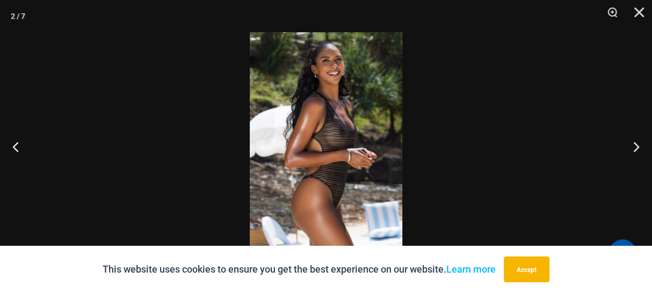
click at [340, 143] on img at bounding box center [326, 146] width 153 height 229
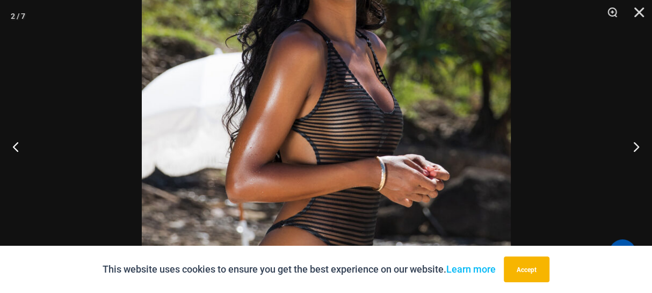
click at [341, 141] on img at bounding box center [326, 152] width 369 height 554
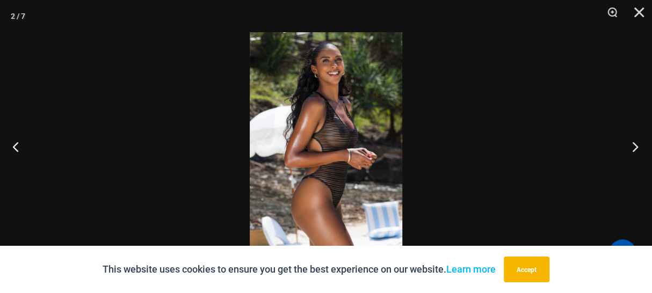
click at [631, 146] on button "Next" at bounding box center [632, 147] width 40 height 54
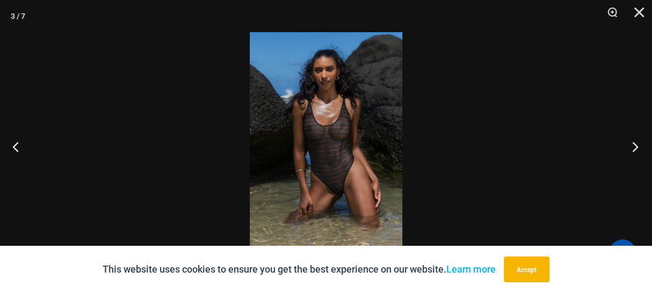
click at [631, 146] on button "Next" at bounding box center [632, 147] width 40 height 54
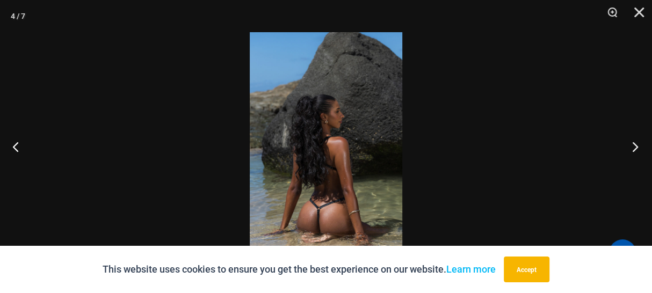
click at [631, 146] on button "Next" at bounding box center [632, 147] width 40 height 54
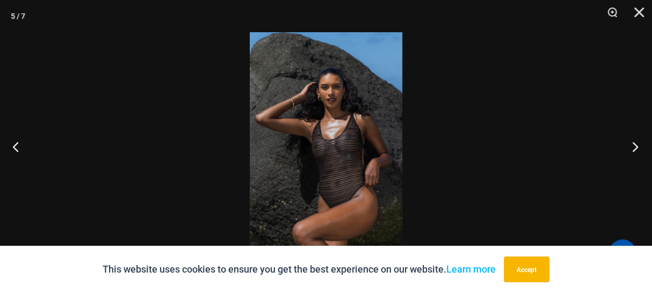
click at [631, 146] on button "Next" at bounding box center [632, 147] width 40 height 54
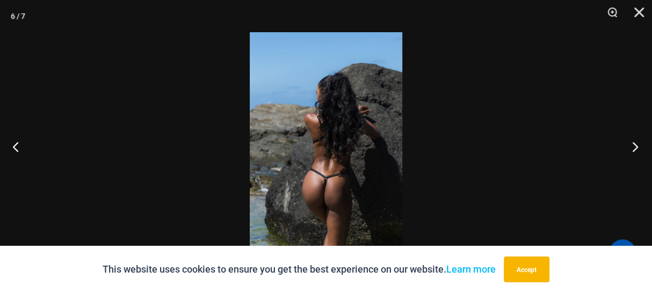
click at [634, 146] on button "Next" at bounding box center [632, 147] width 40 height 54
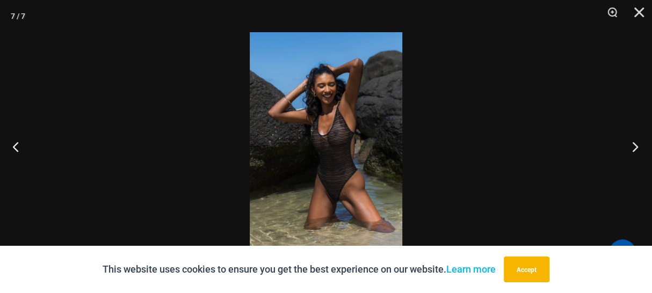
click at [635, 146] on button "Next" at bounding box center [632, 147] width 40 height 54
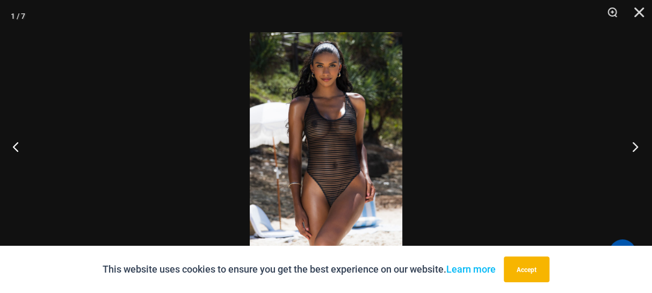
click at [635, 146] on button "Next" at bounding box center [632, 147] width 40 height 54
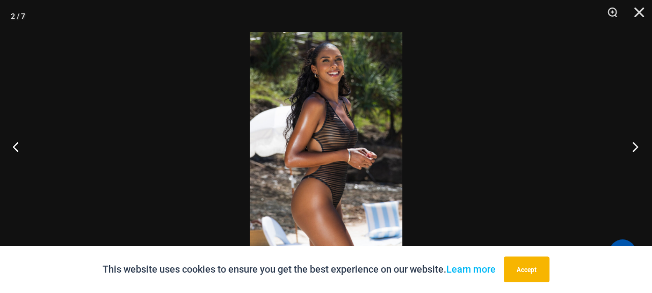
click at [635, 145] on button "Next" at bounding box center [632, 147] width 40 height 54
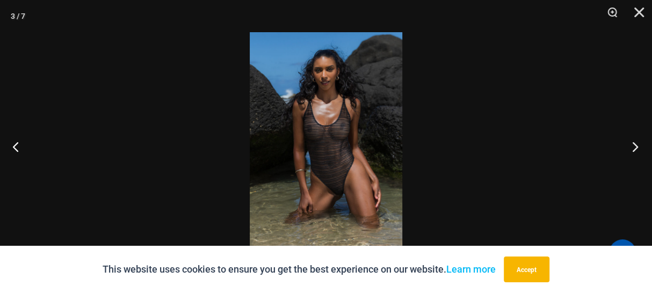
click at [635, 143] on button "Next" at bounding box center [632, 147] width 40 height 54
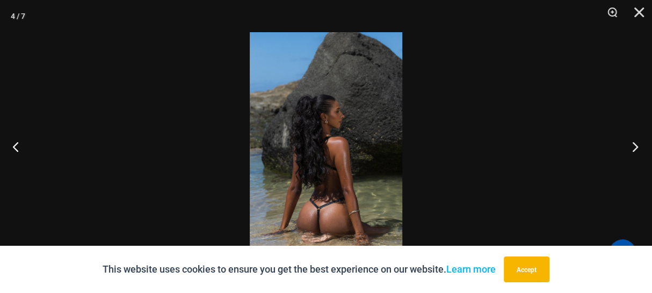
click at [635, 143] on button "Next" at bounding box center [632, 147] width 40 height 54
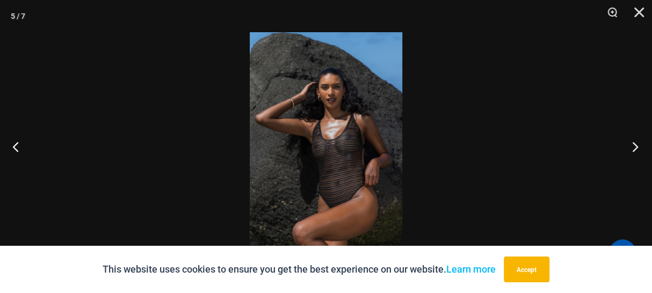
click at [638, 141] on button "Next" at bounding box center [632, 147] width 40 height 54
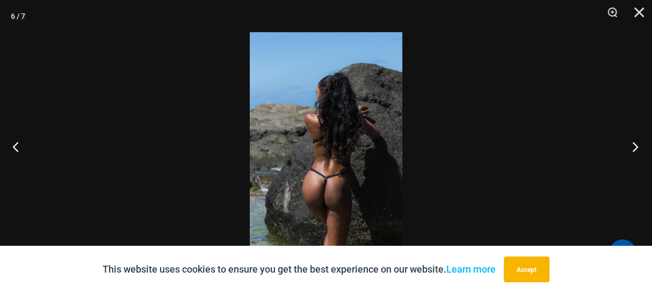
click at [641, 139] on button "Next" at bounding box center [632, 147] width 40 height 54
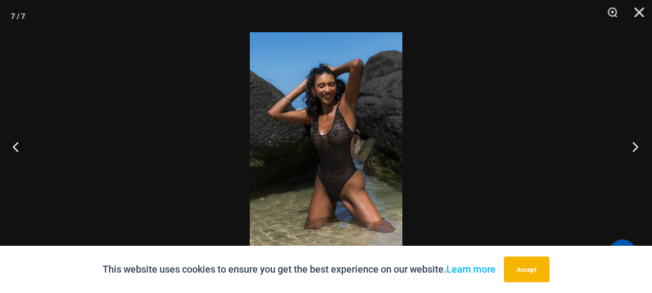
click at [641, 137] on button "Next" at bounding box center [632, 147] width 40 height 54
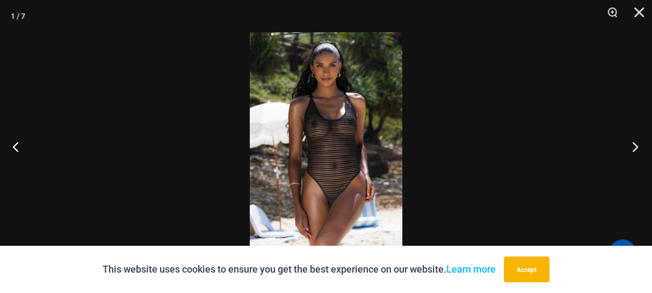
click at [641, 137] on button "Next" at bounding box center [632, 147] width 40 height 54
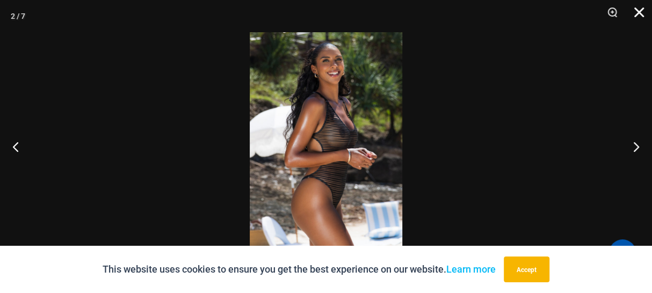
click at [634, 11] on button "Close" at bounding box center [635, 16] width 27 height 32
